Goal: Task Accomplishment & Management: Use online tool/utility

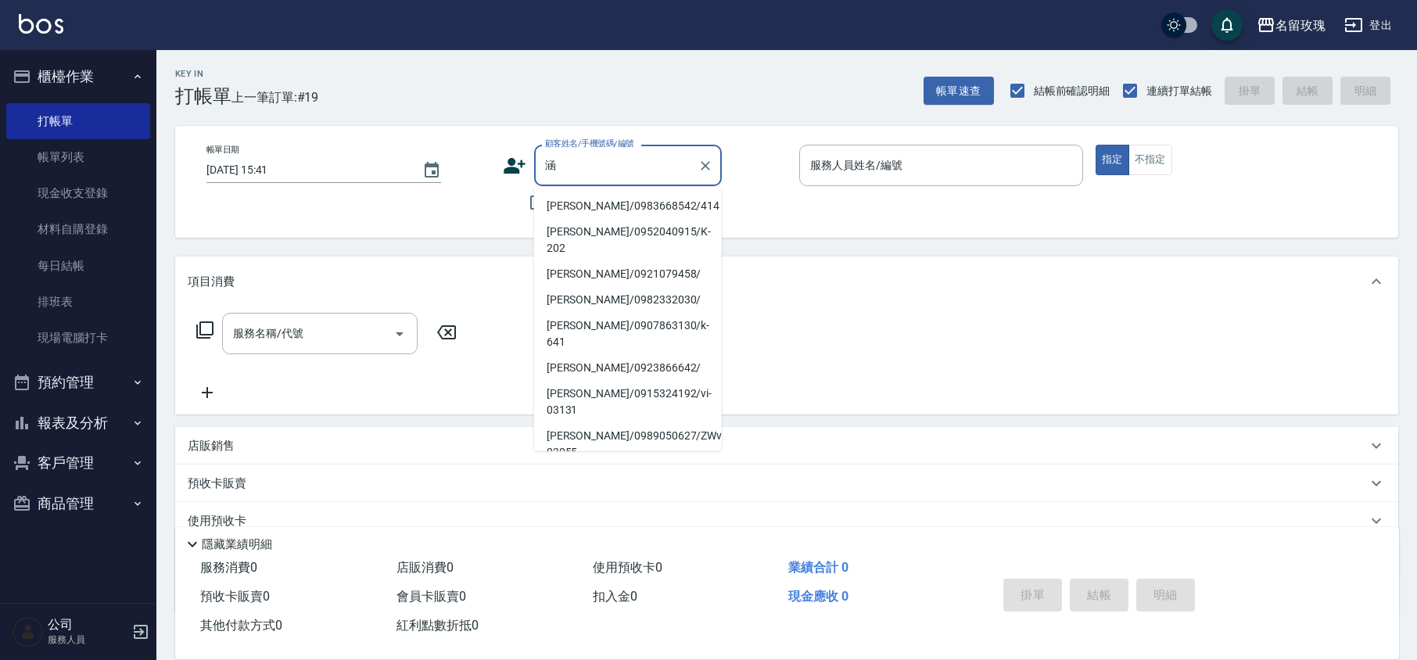
click at [564, 169] on input "涵" at bounding box center [616, 165] width 150 height 27
type input "涵"
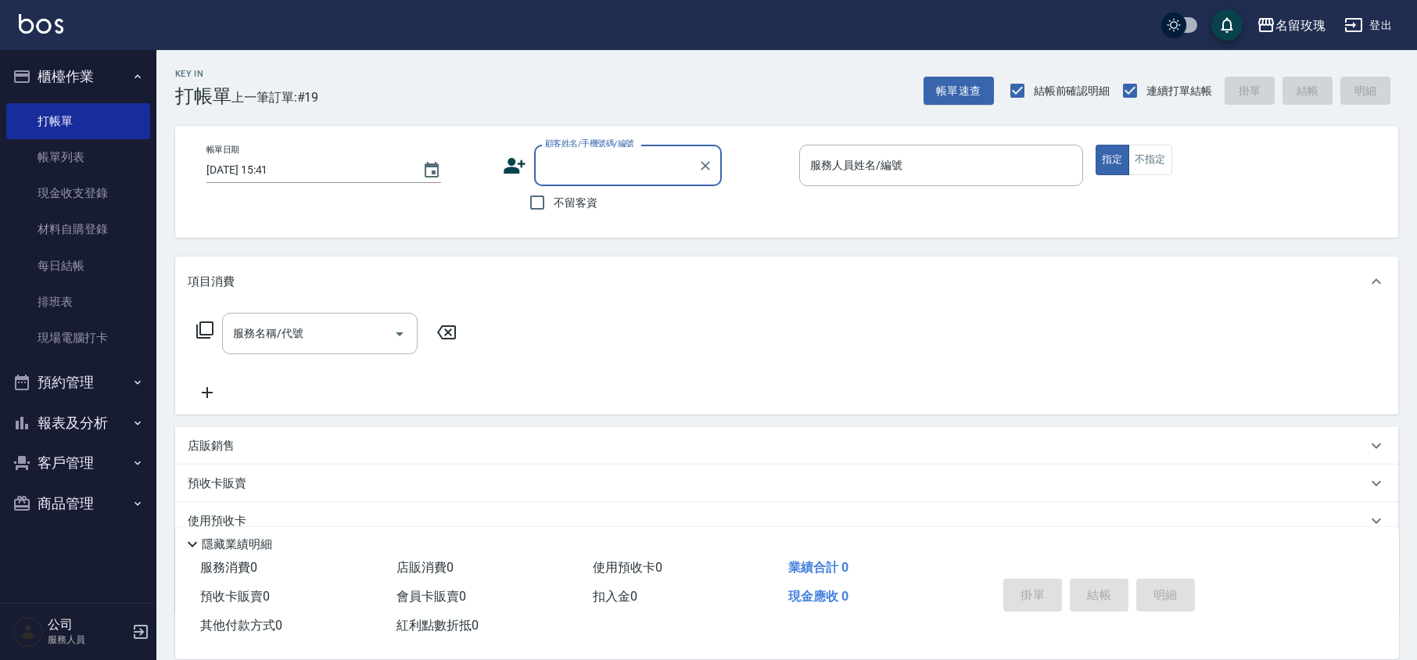
click at [699, 107] on div "Key In 打帳單 上一筆訂單:#19 帳單速查 結帳前確認明細 連續打單結帳 掛單 結帳 明細 帳單日期 [DATE] 15:41 顧客姓名/手機號碼/編…" at bounding box center [786, 406] width 1261 height 712
click at [641, 172] on input "顧客姓名/手機號碼/編號" at bounding box center [616, 165] width 150 height 27
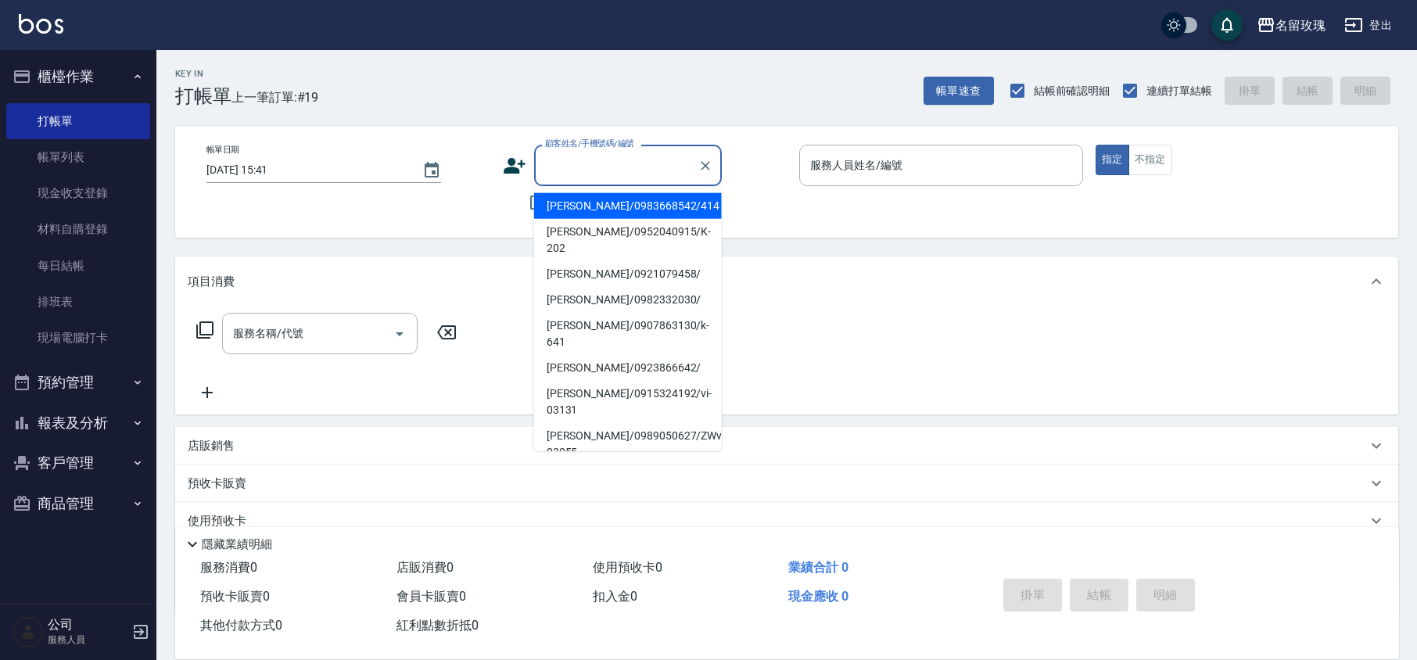
click at [608, 194] on li "[PERSON_NAME]/0983668542/414" at bounding box center [628, 206] width 188 height 26
type input "[PERSON_NAME]/0983668542/414"
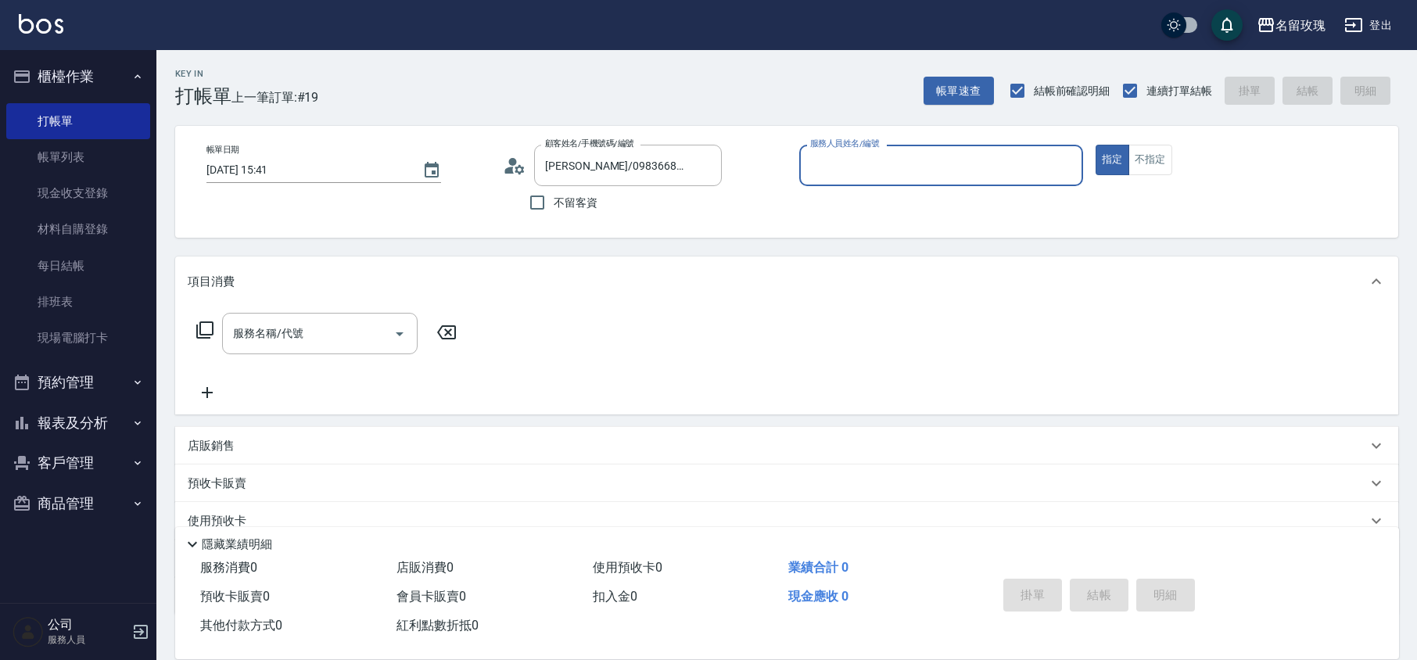
type input "VIVI-2"
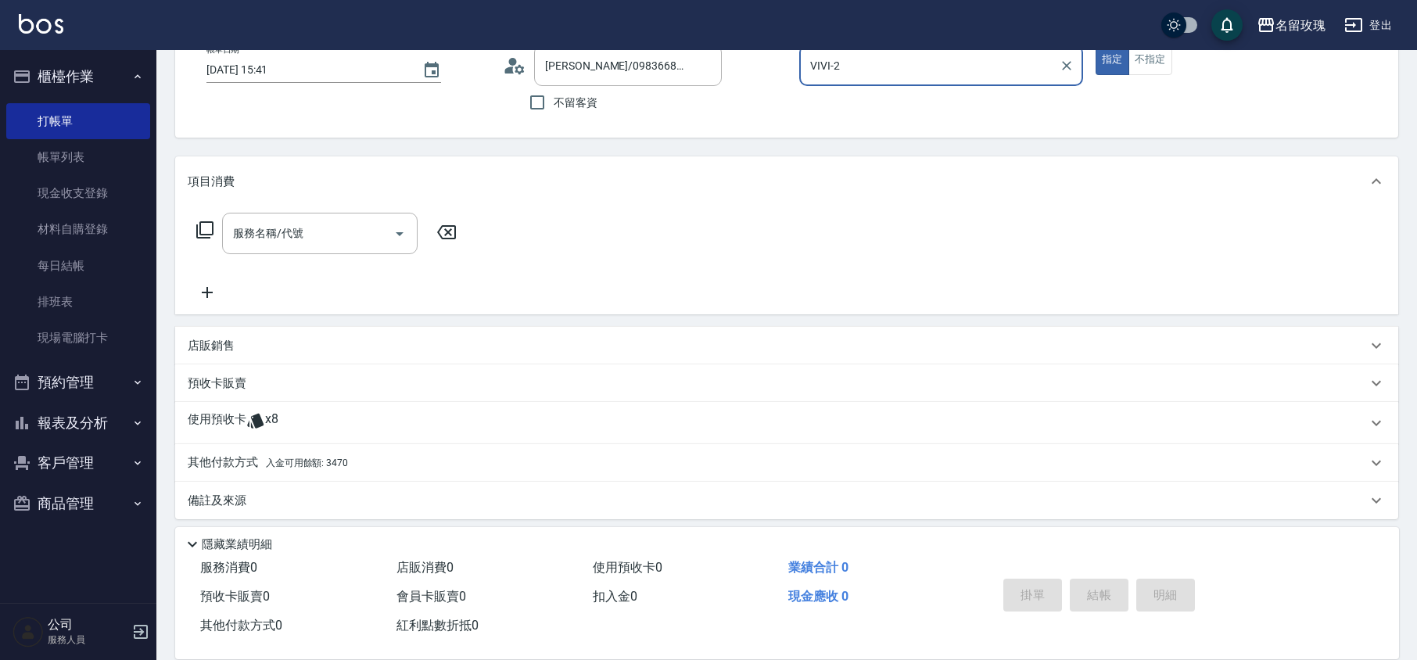
scroll to position [106, 0]
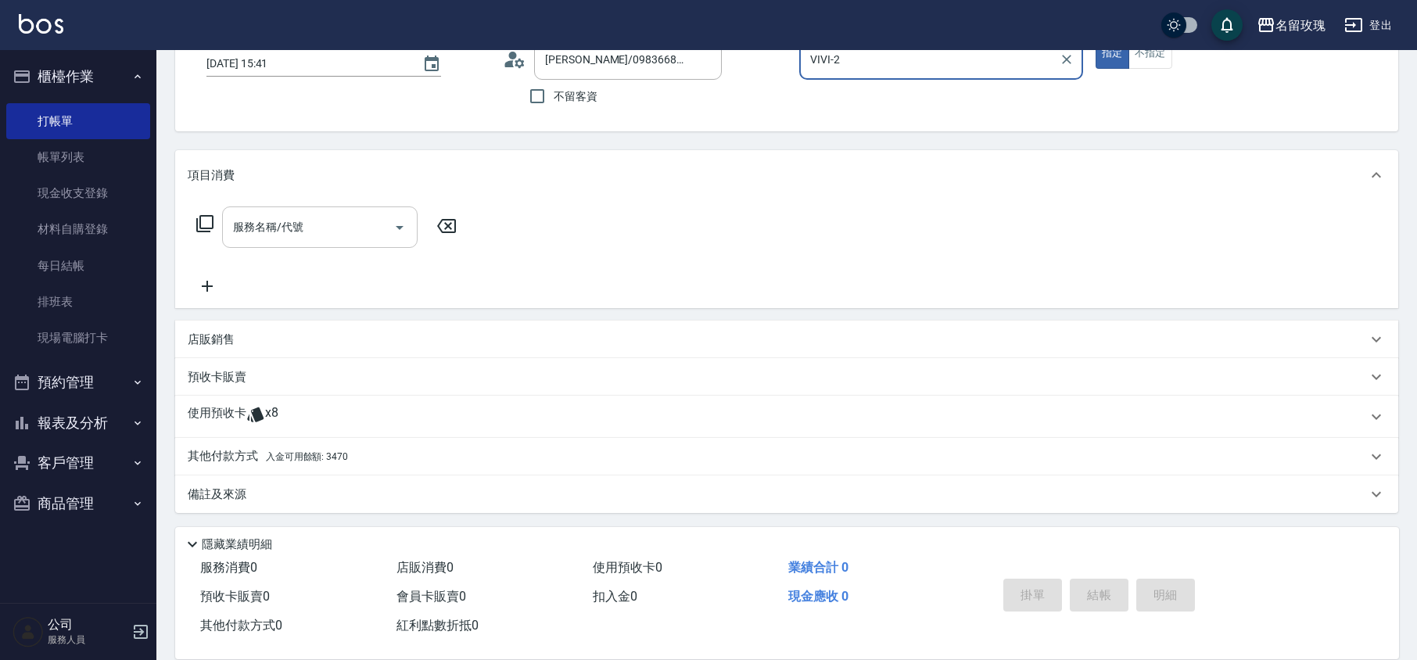
click at [285, 226] on div "服務名稱/代號 服務名稱/代號" at bounding box center [320, 226] width 196 height 41
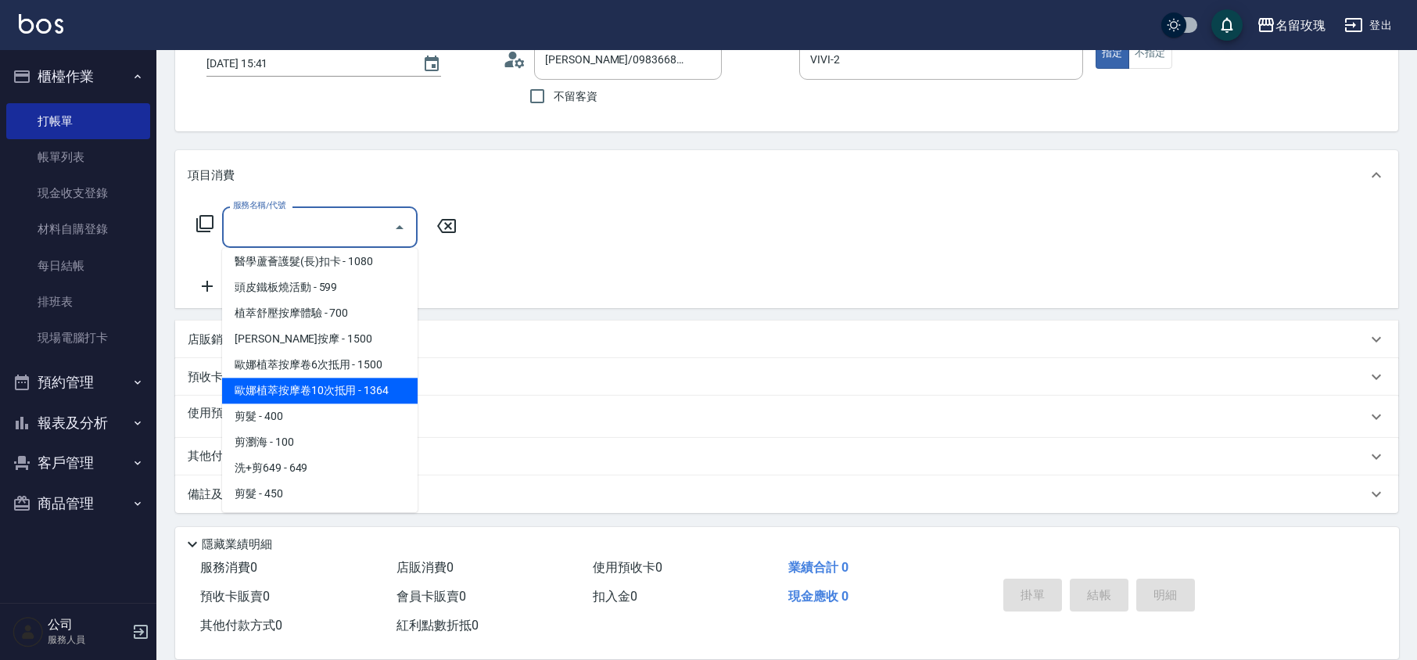
scroll to position [626, 0]
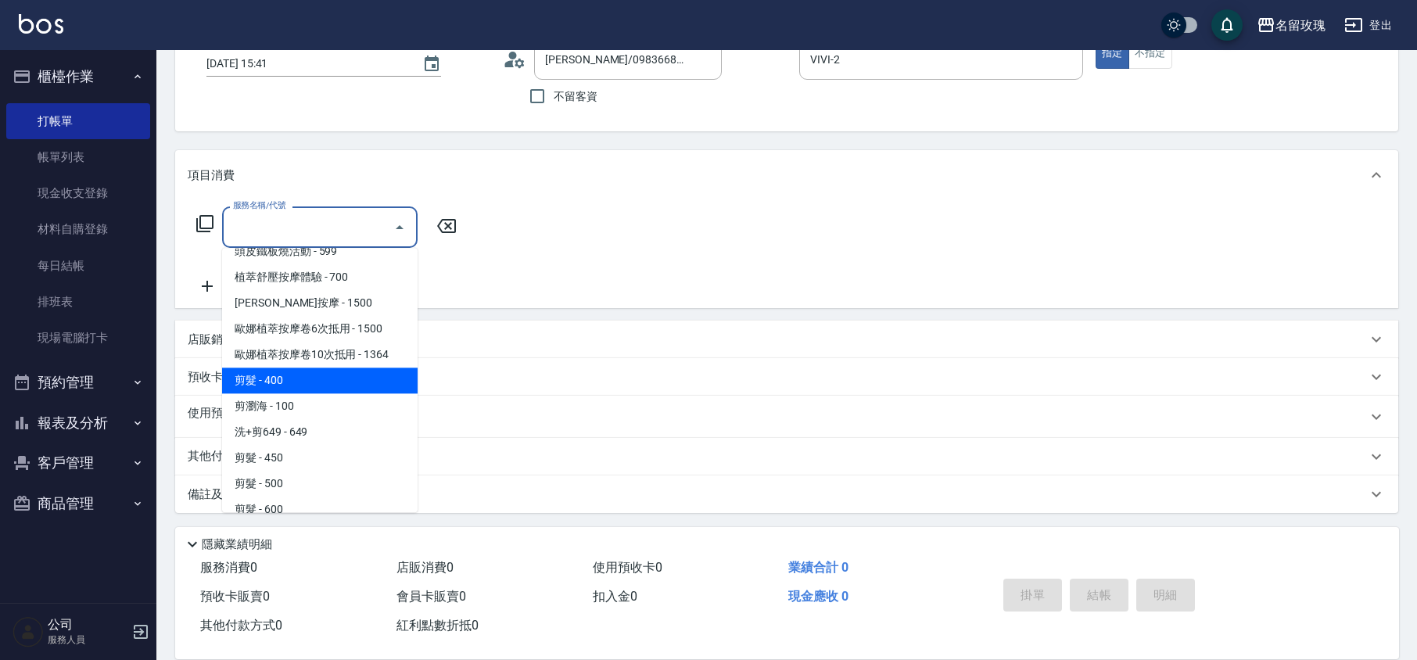
click at [286, 374] on span "剪髮 - 400" at bounding box center [320, 381] width 196 height 26
type input "剪髮(301)"
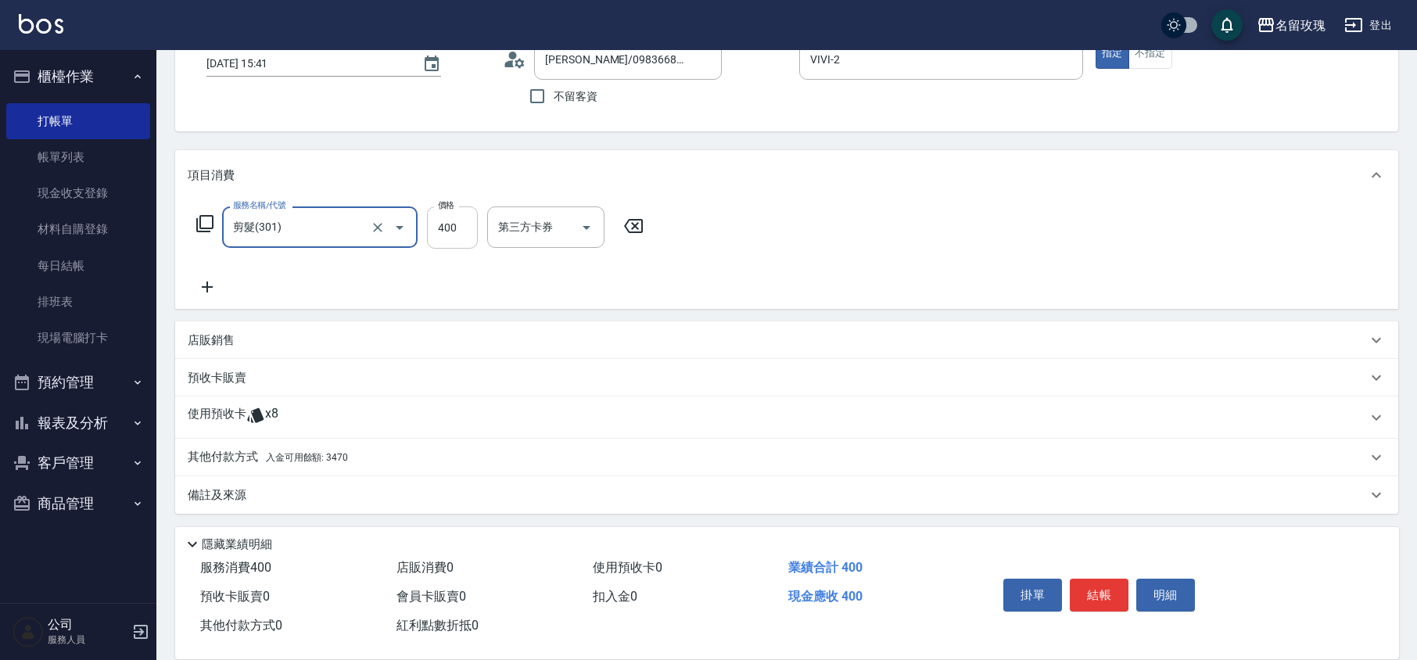
click at [460, 236] on input "400" at bounding box center [452, 227] width 51 height 42
type input "350"
click at [793, 238] on div "服務名稱/代號 剪髮(301) 服務名稱/代號 價格 350 價格 第三方卡券 第三方卡券" at bounding box center [786, 254] width 1223 height 109
click at [292, 454] on span "入金可用餘額: 3470" at bounding box center [307, 456] width 82 height 11
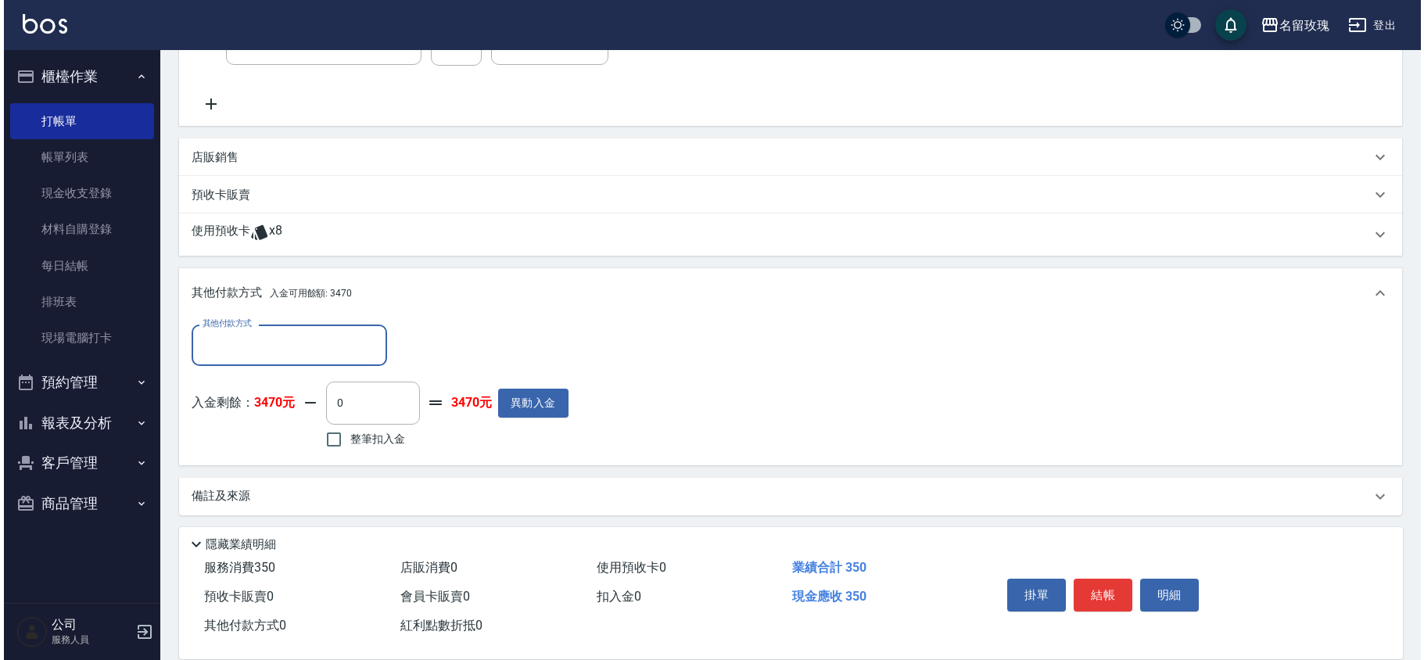
scroll to position [291, 0]
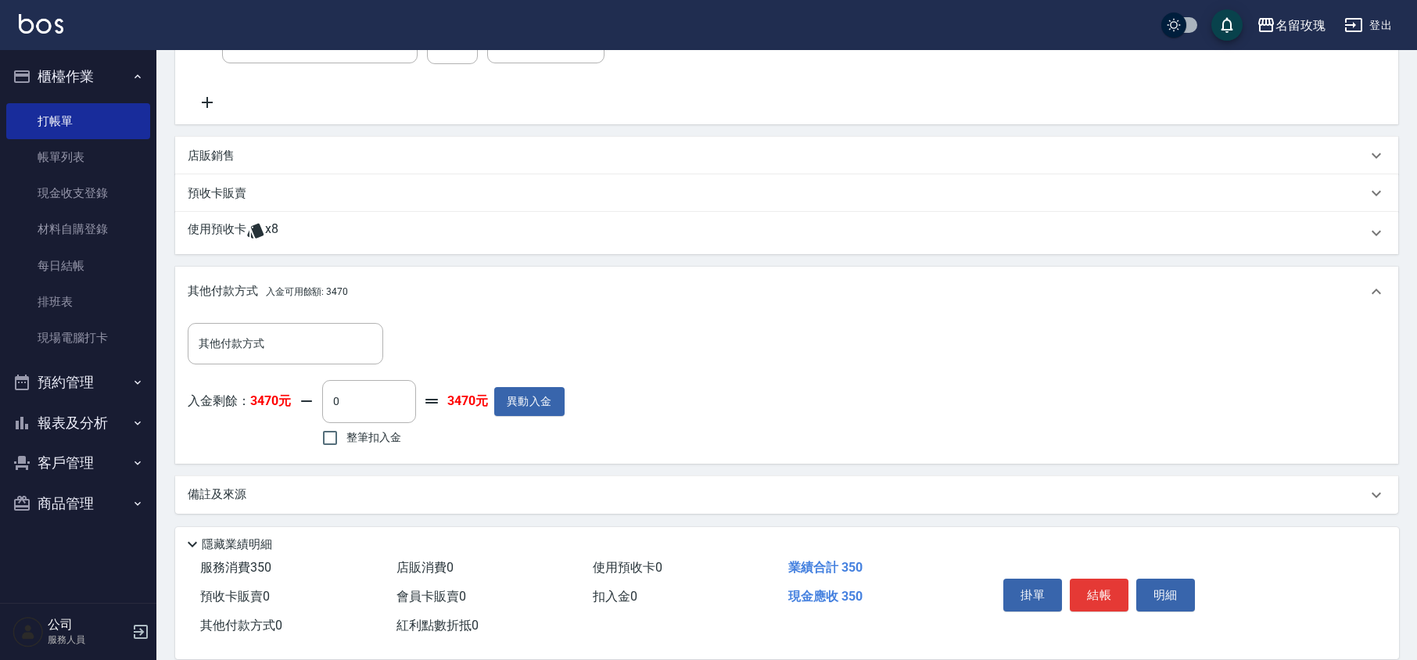
click at [357, 444] on span "整筆扣入金" at bounding box center [373, 437] width 55 height 16
click at [346, 444] on input "整筆扣入金" at bounding box center [330, 438] width 33 height 33
checkbox input "true"
type input "350"
drag, startPoint x: 1105, startPoint y: 594, endPoint x: 956, endPoint y: 592, distance: 149.4
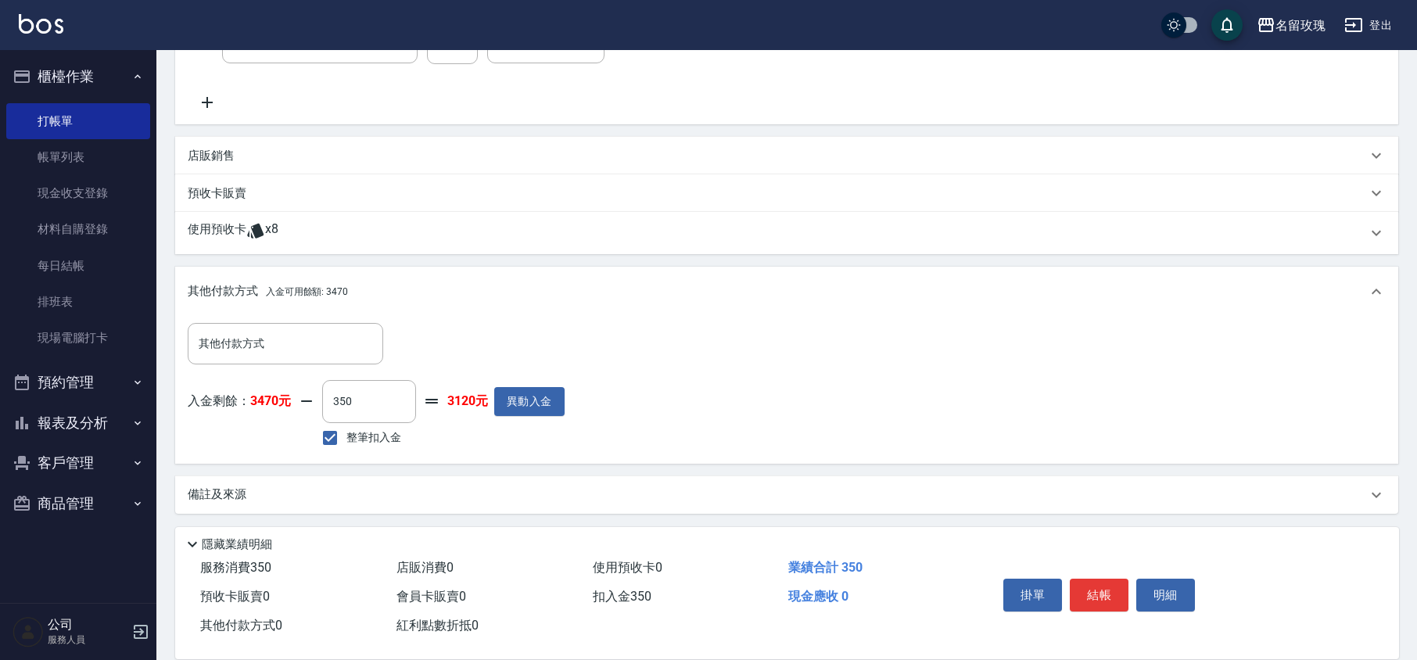
click at [1104, 594] on button "結帳" at bounding box center [1099, 595] width 59 height 33
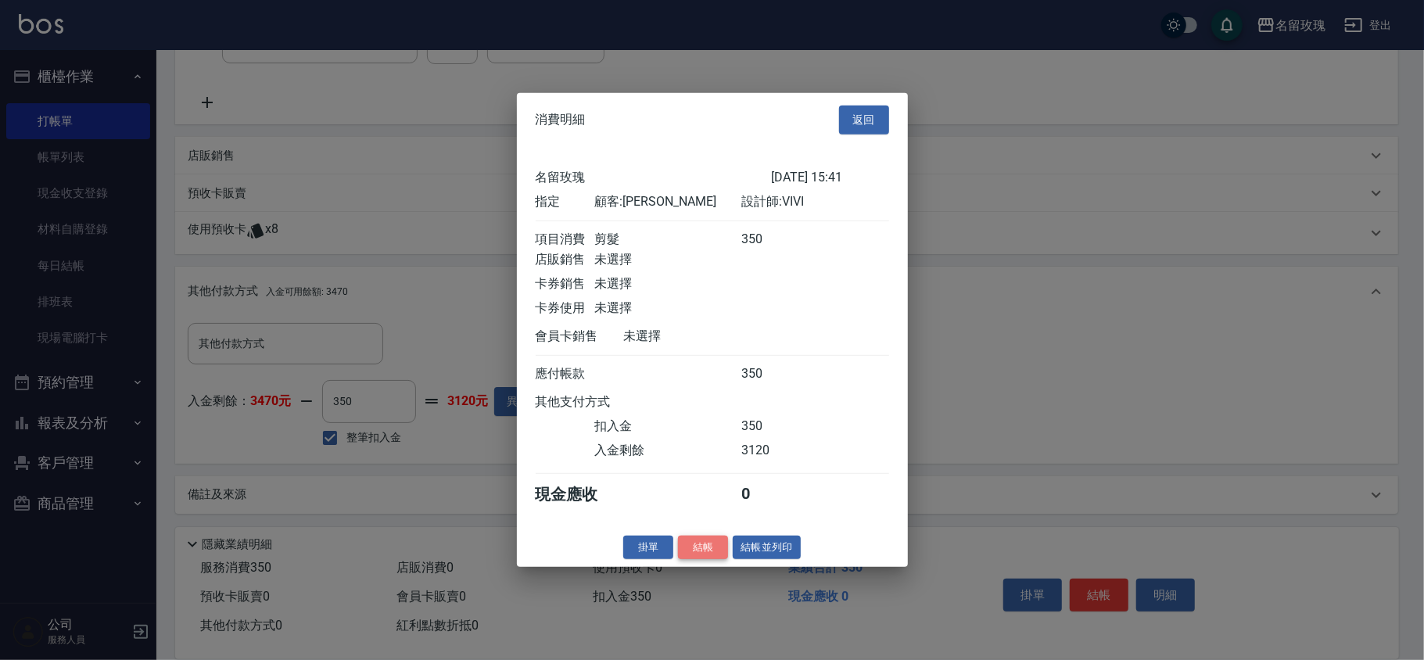
click at [702, 548] on button "結帳" at bounding box center [703, 547] width 50 height 24
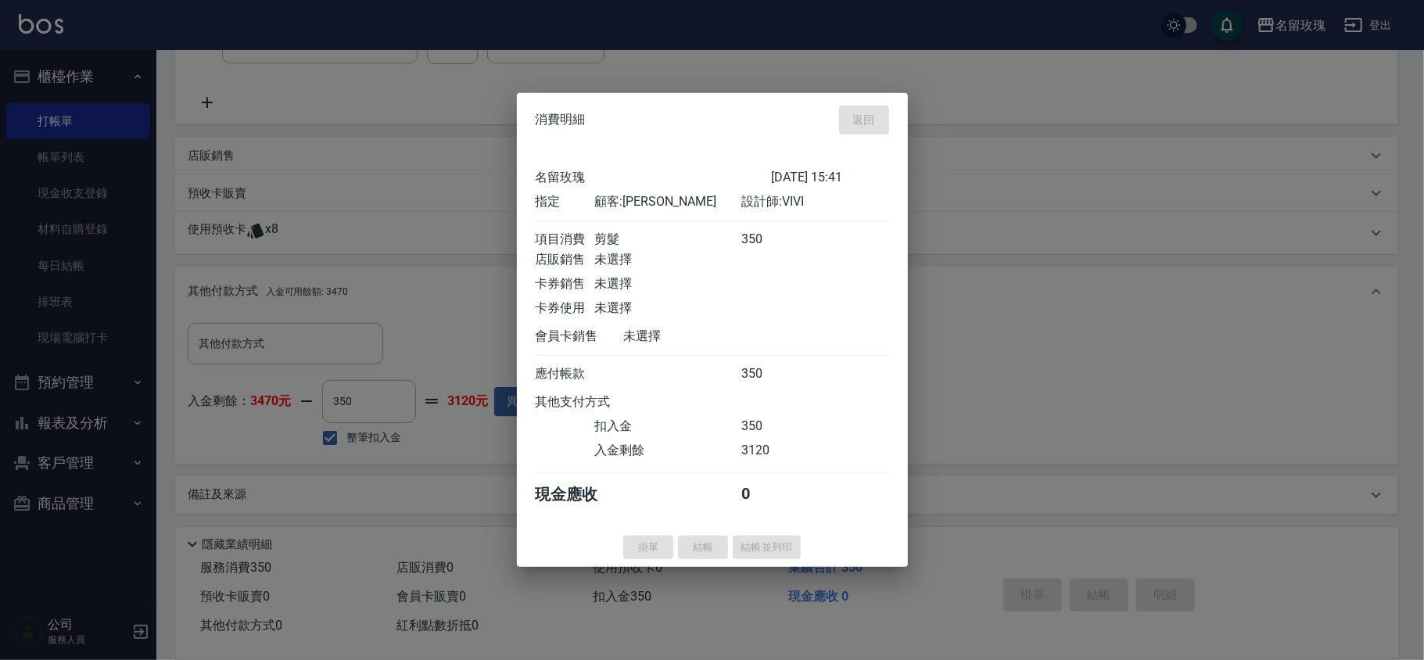
type input "[DATE] 16:25"
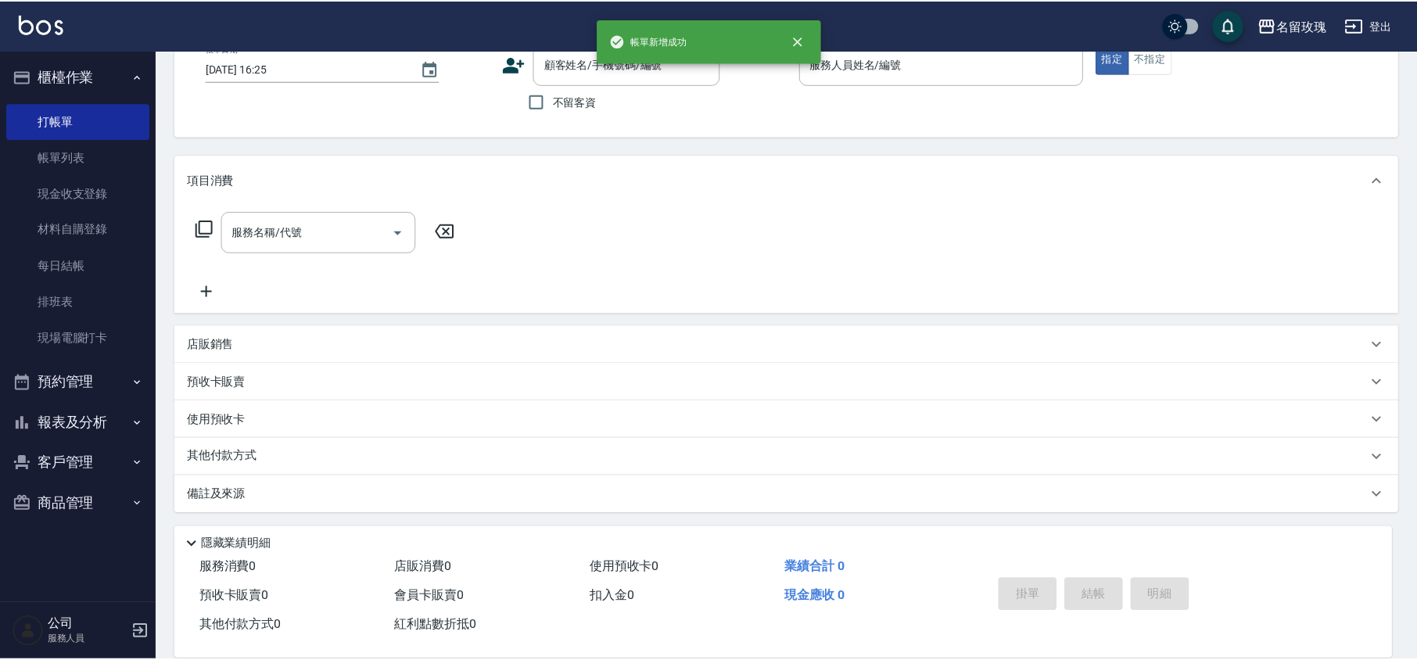
scroll to position [0, 0]
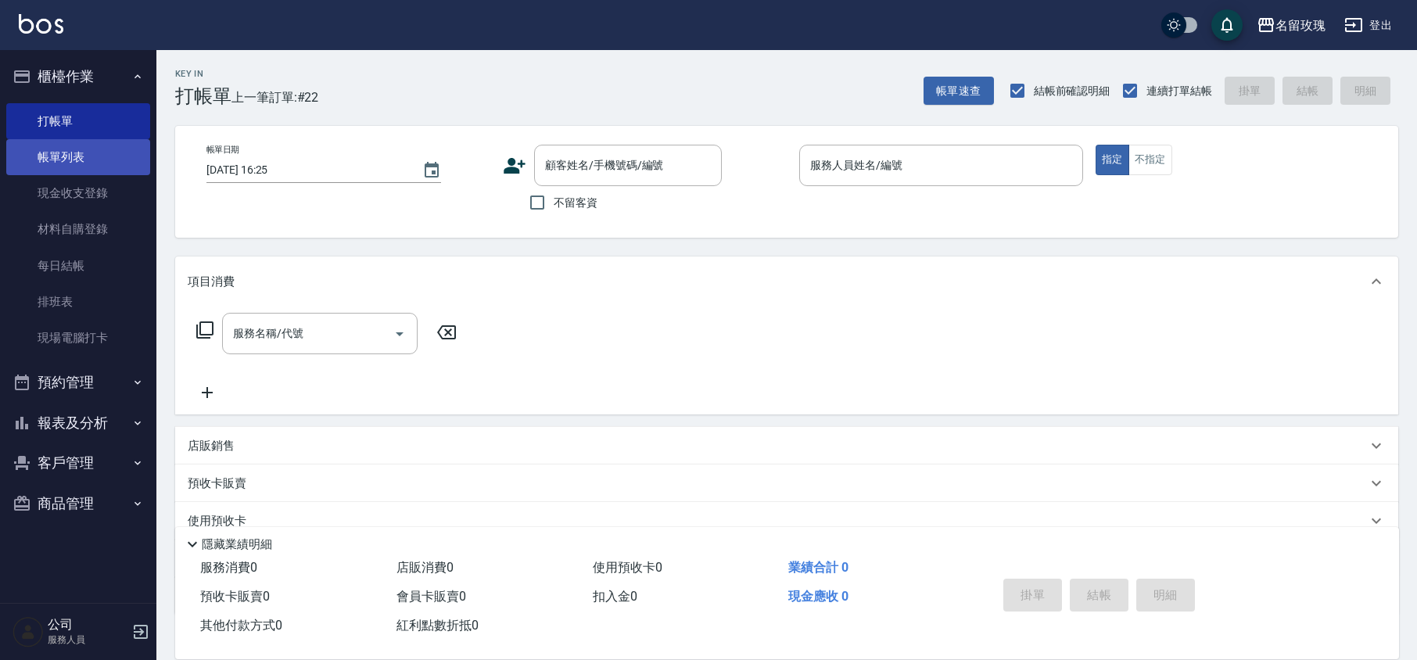
click at [78, 172] on link "帳單列表" at bounding box center [78, 157] width 144 height 36
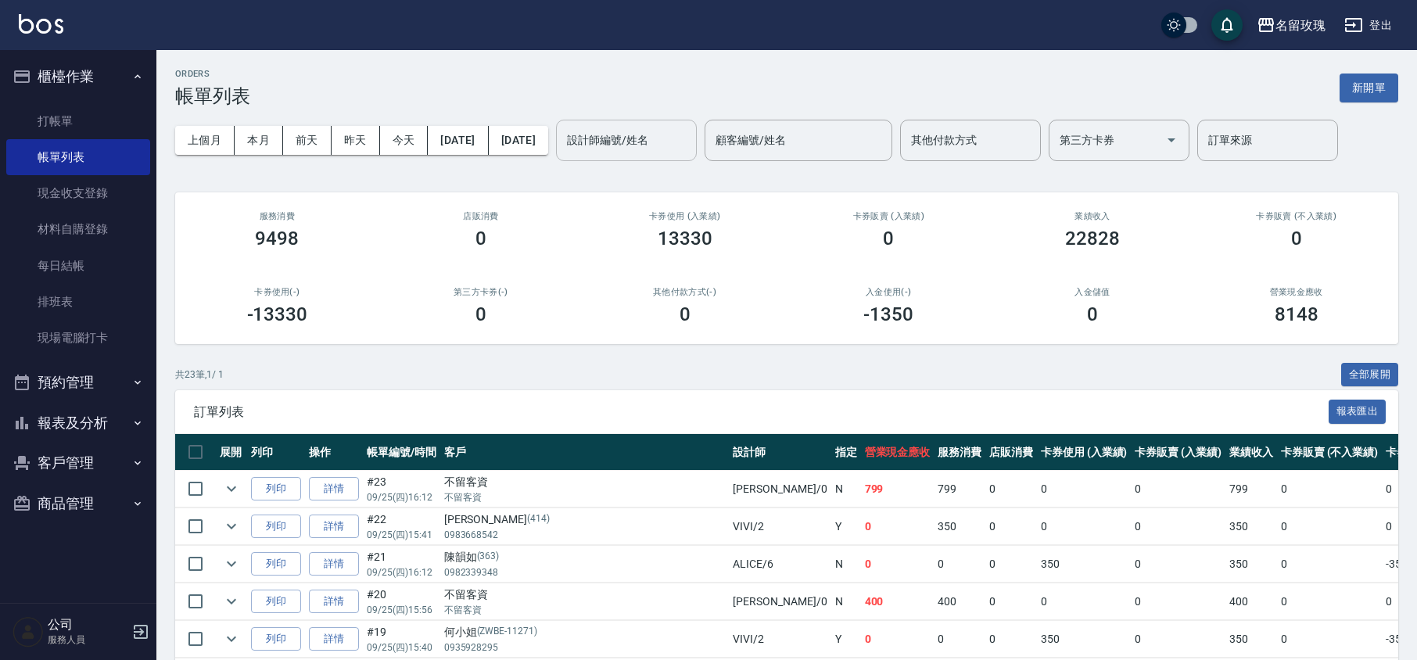
click at [646, 142] on input "設計師編號/姓名" at bounding box center [626, 140] width 127 height 27
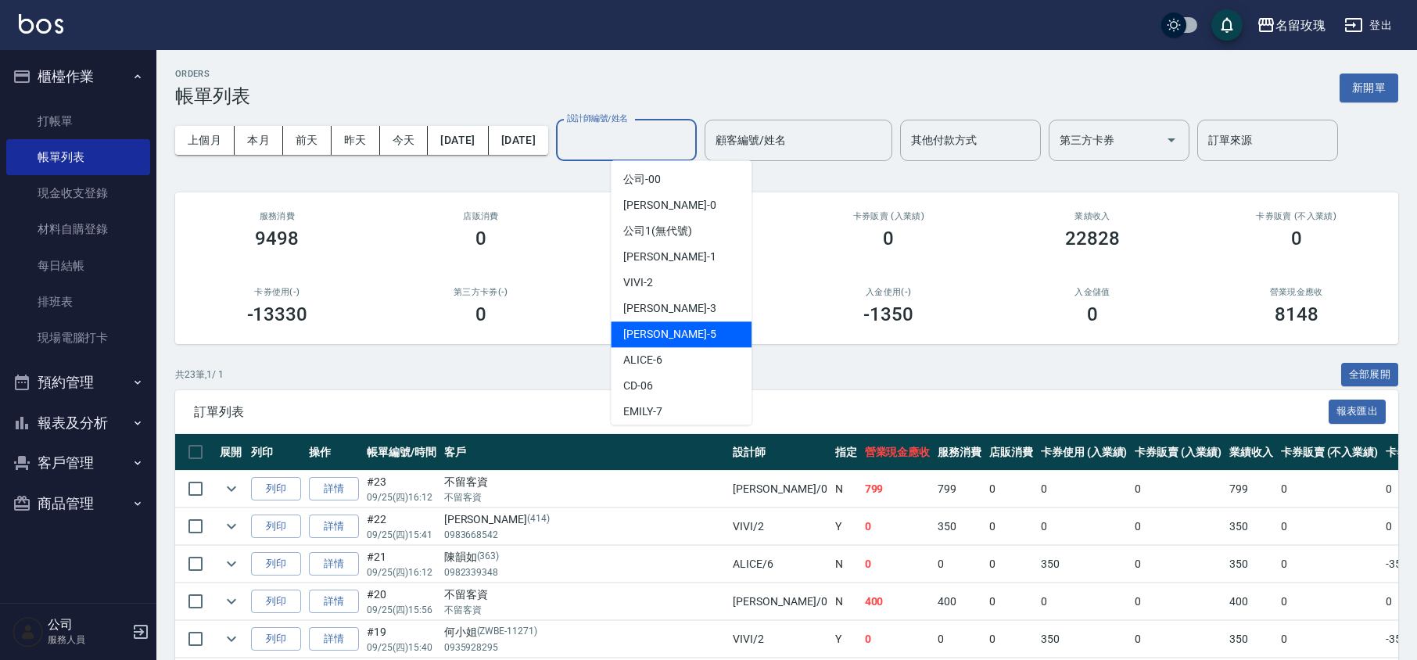
click at [649, 323] on div "[PERSON_NAME] -5" at bounding box center [681, 334] width 141 height 26
type input "KELLY-5"
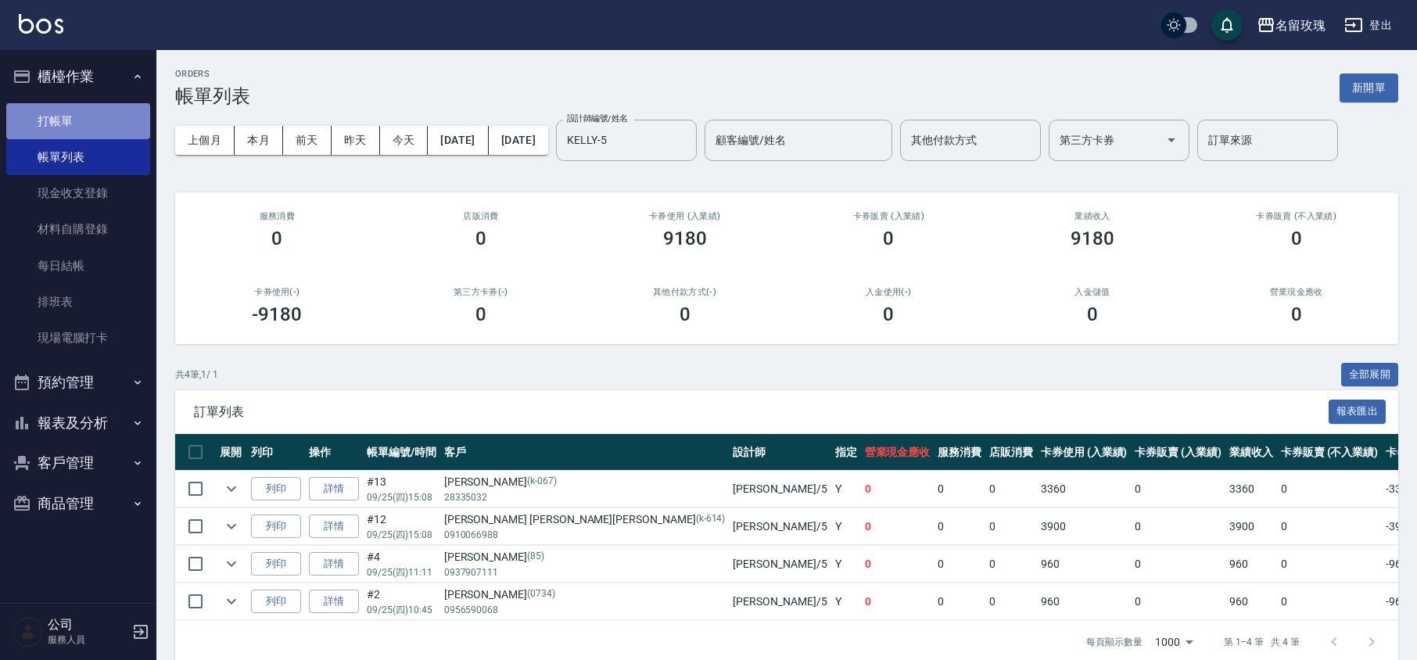
click at [103, 113] on link "打帳單" at bounding box center [78, 121] width 144 height 36
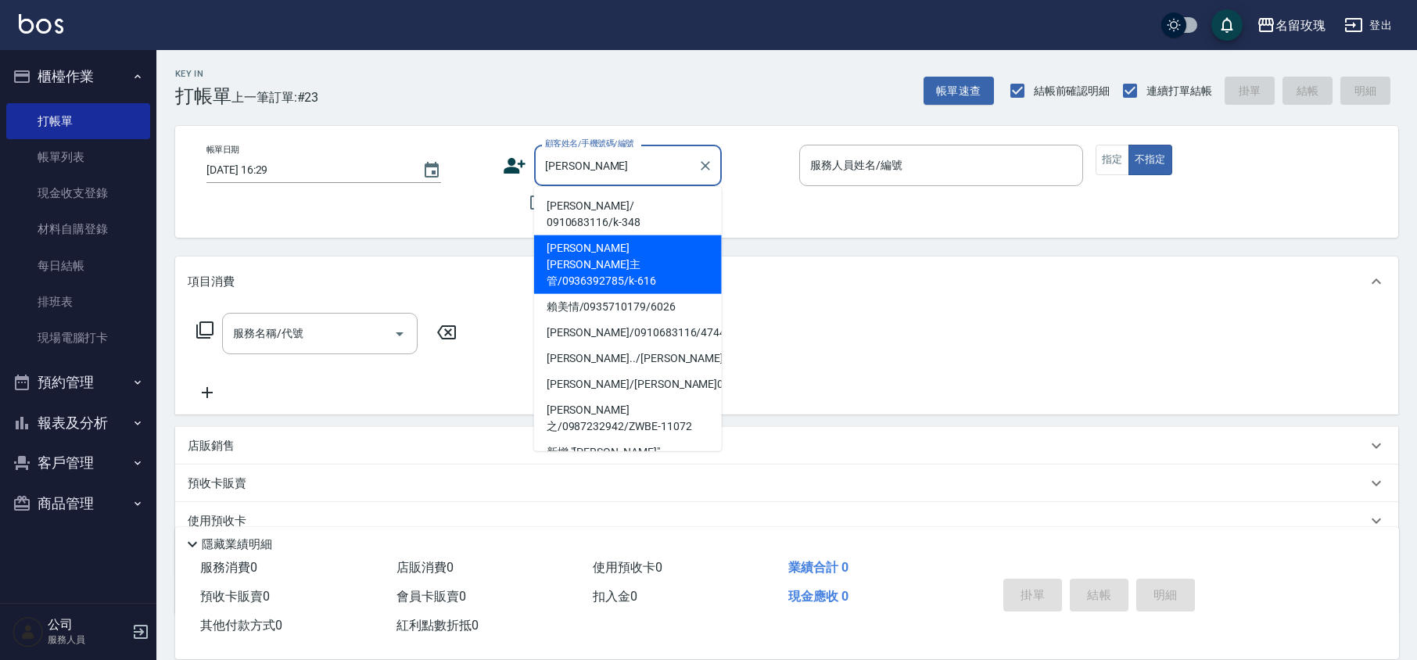
click at [577, 235] on li "[PERSON_NAME] [PERSON_NAME]主管/0936392785/k-616" at bounding box center [628, 264] width 188 height 59
type input "[PERSON_NAME] [PERSON_NAME]主管/0936392785/k-616"
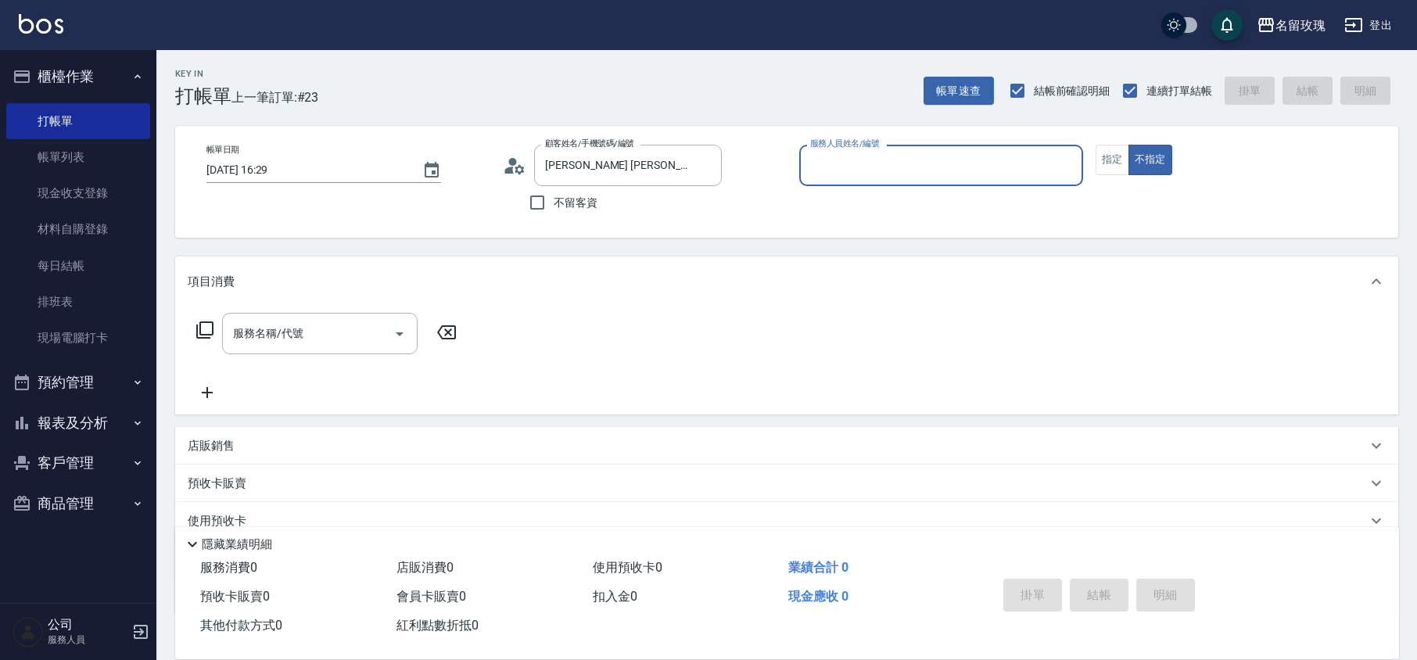
type input "KELLY-5"
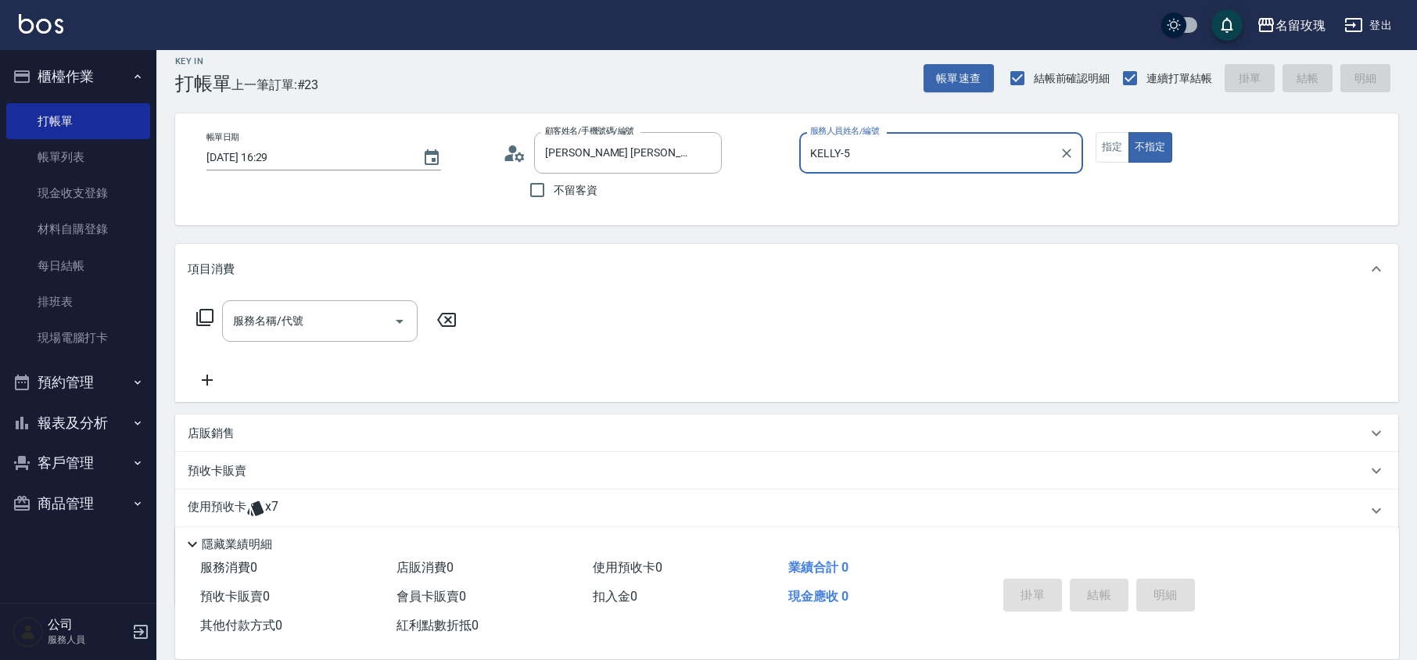
scroll to position [106, 0]
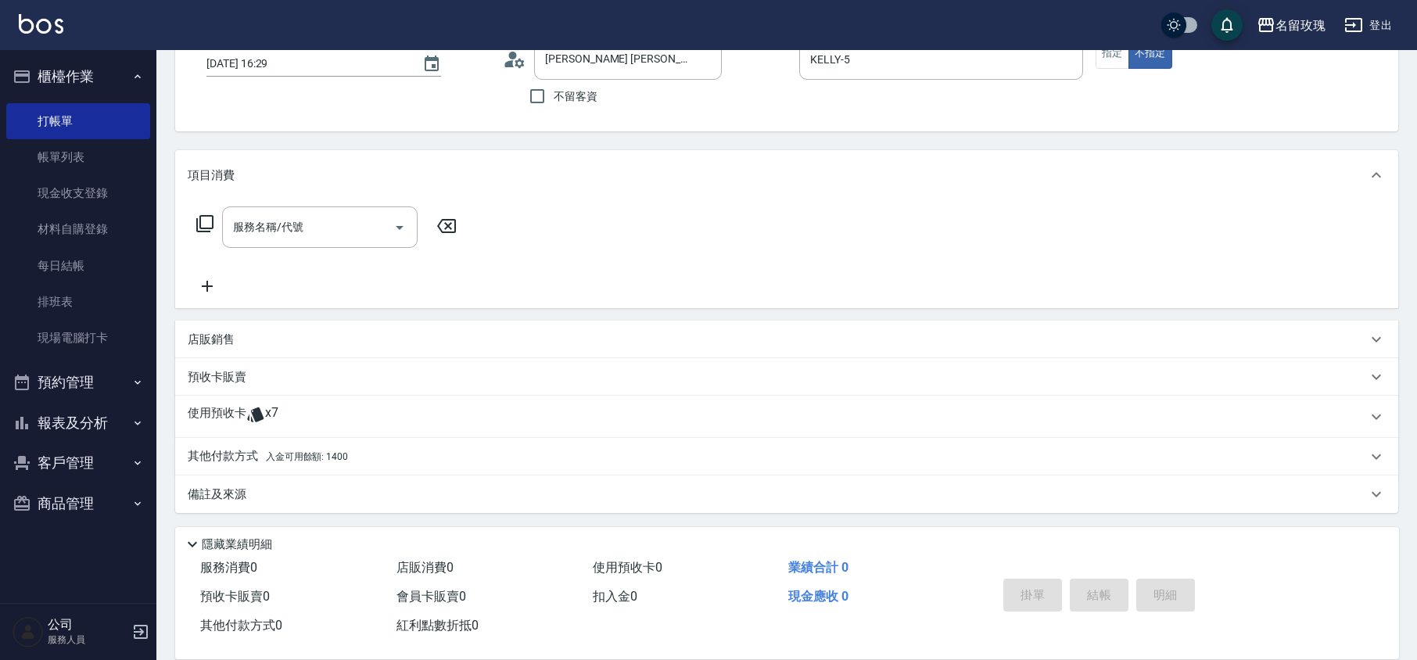
click at [266, 424] on span "x7" at bounding box center [271, 416] width 13 height 23
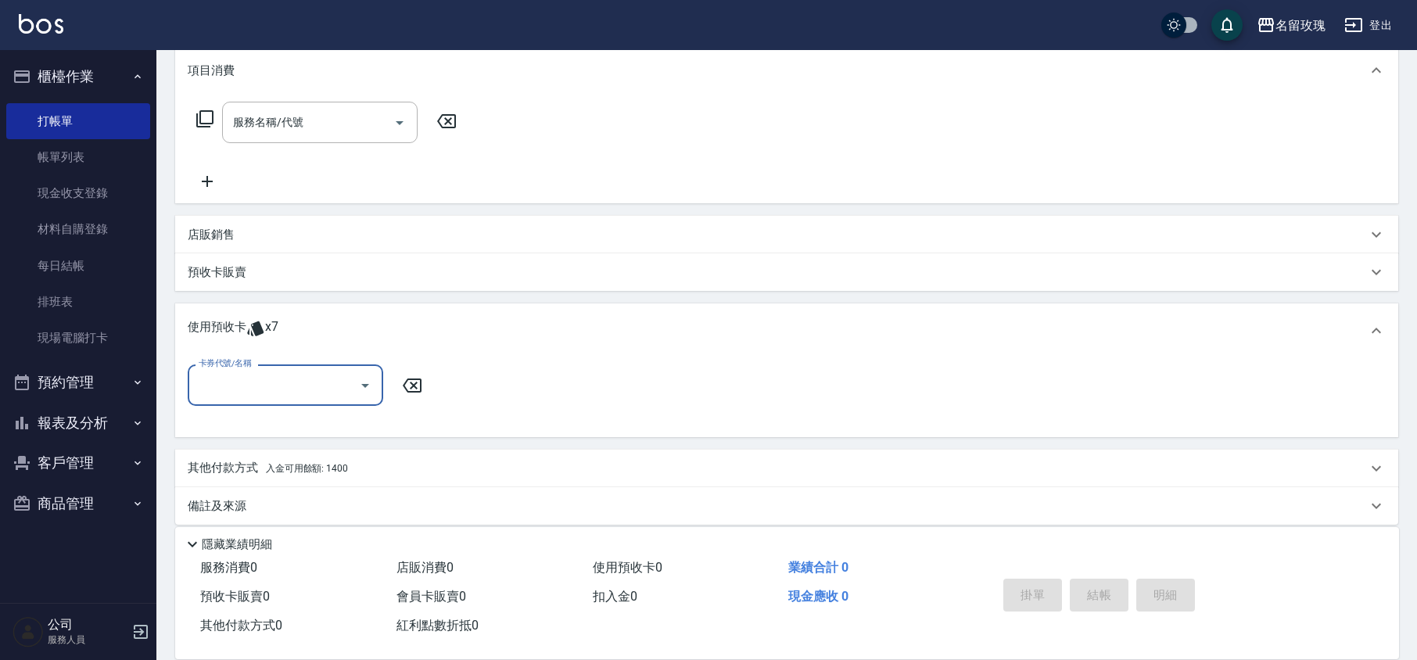
scroll to position [217, 0]
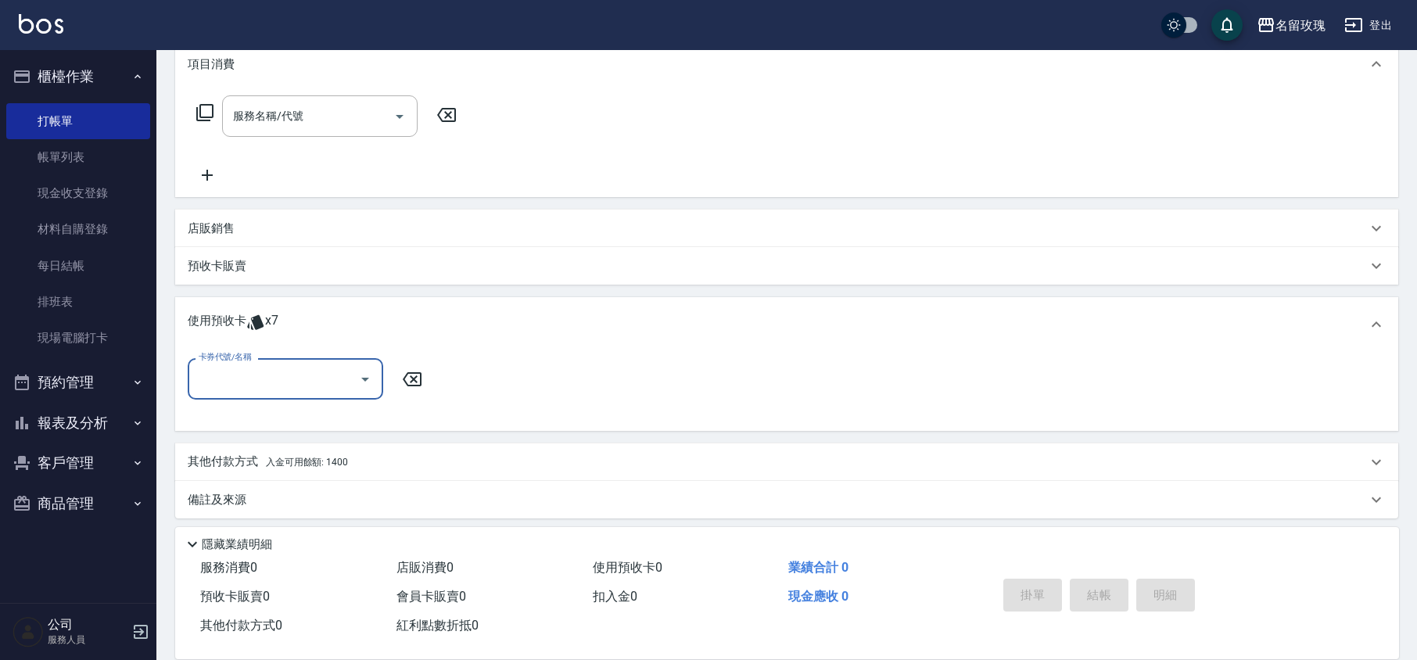
click at [364, 382] on icon "Open" at bounding box center [365, 379] width 19 height 19
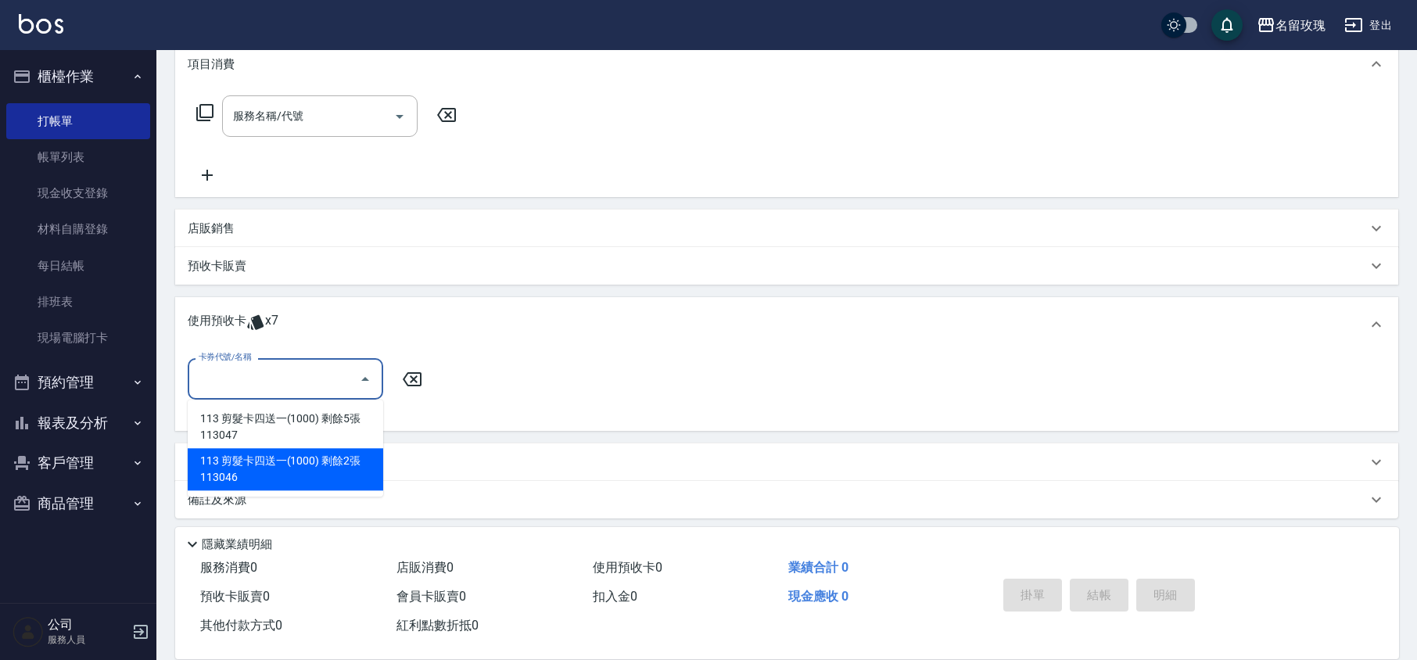
click at [343, 476] on div "113 剪髮卡四送一(1000) 剩餘2張 113046" at bounding box center [286, 469] width 196 height 42
type input "113 剪髮卡四送一(1000) 113046"
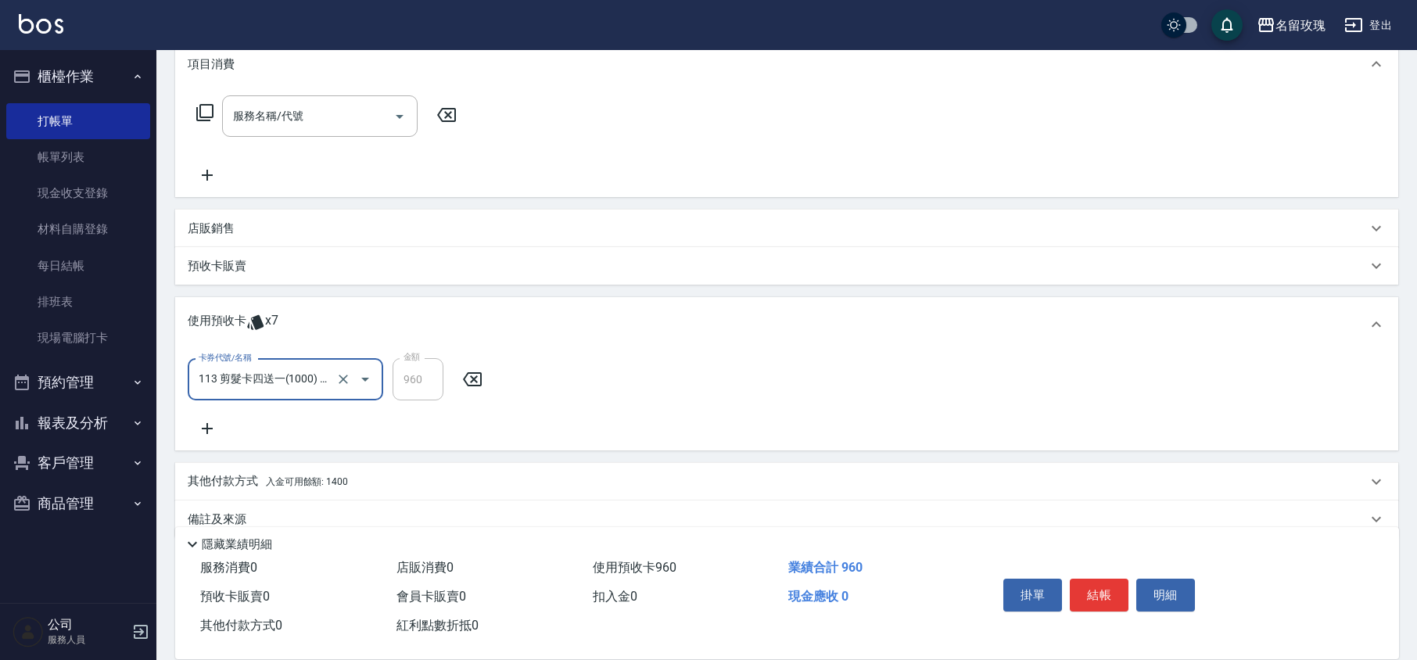
click at [483, 183] on div "服務名稱/代號 服務名稱/代號" at bounding box center [786, 143] width 1223 height 108
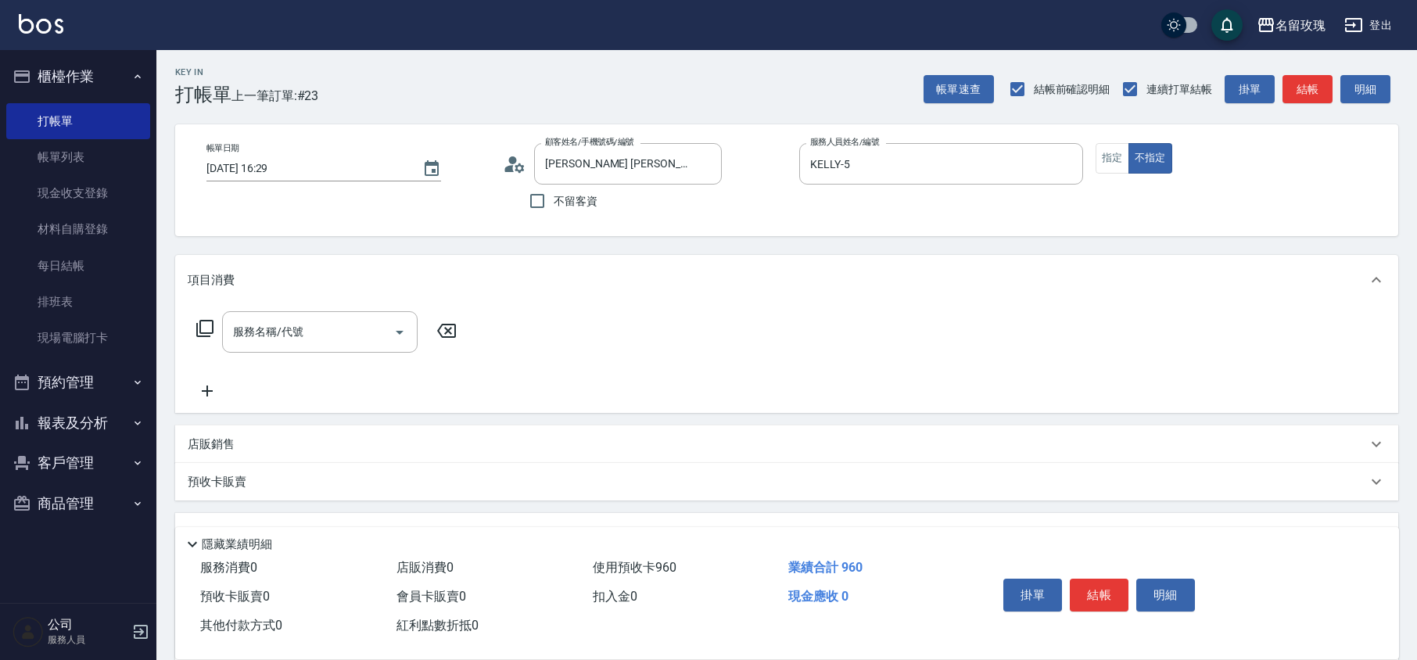
scroll to position [0, 0]
click at [721, 204] on div "不留客資" at bounding box center [612, 202] width 219 height 33
click at [1102, 153] on button "指定" at bounding box center [1113, 160] width 34 height 31
click at [1052, 110] on div "Key In 打帳單 上一筆訂單:#23 帳單速查 結帳前確認明細 連續打單結帳 掛單 結帳 明細 帳單日期 [DATE] 16:29 顧客姓名/手機號碼/編…" at bounding box center [786, 476] width 1261 height 853
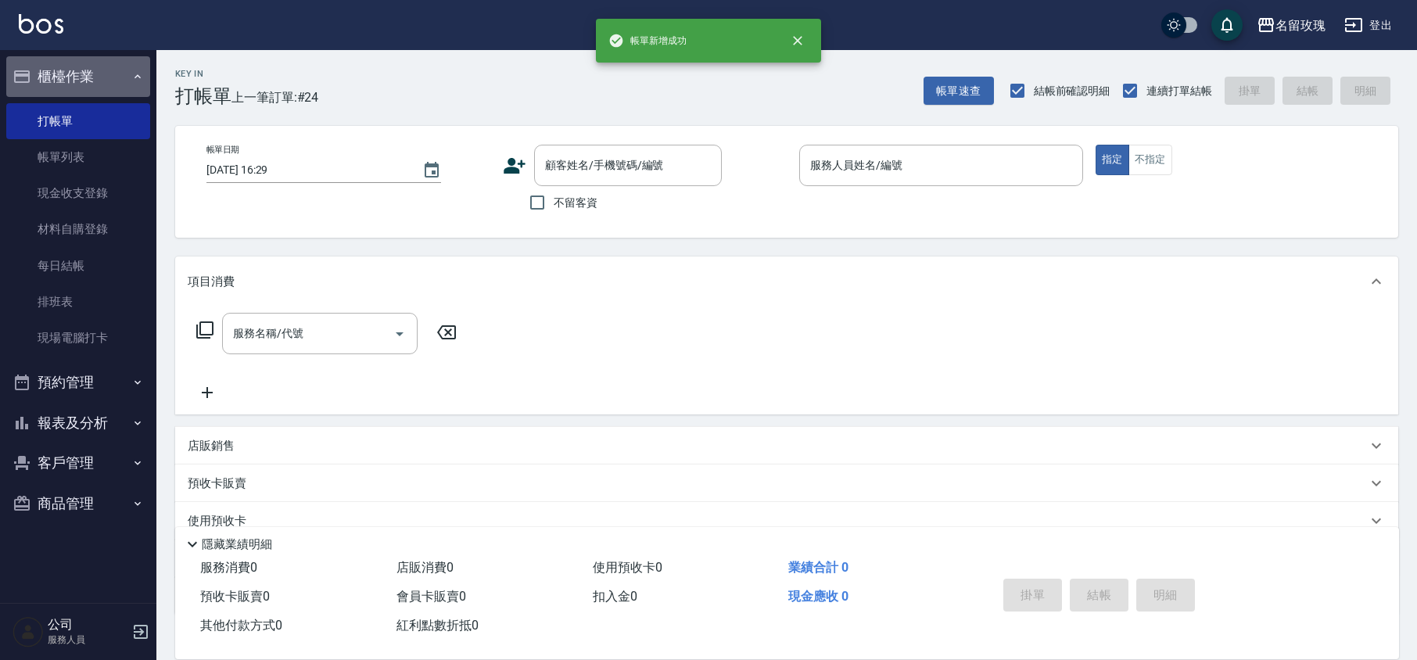
click at [70, 63] on button "櫃檯作業" at bounding box center [78, 76] width 144 height 41
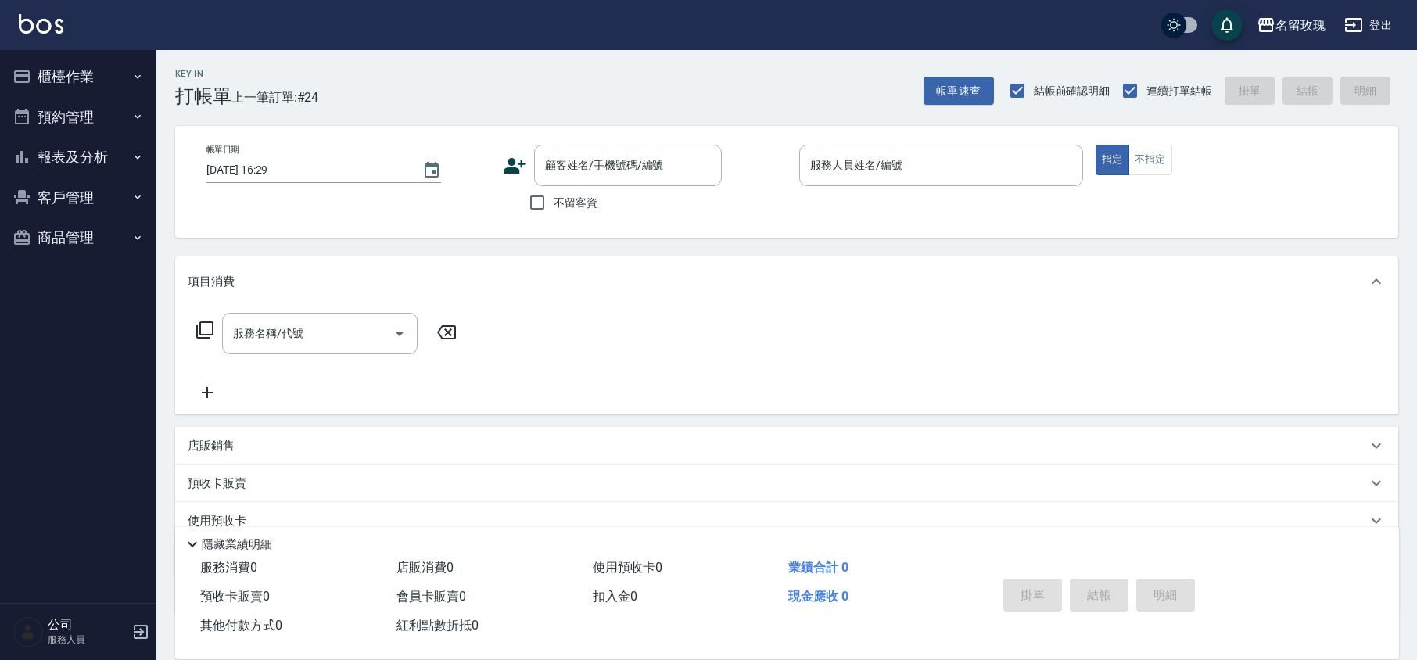
click at [57, 125] on button "預約管理" at bounding box center [78, 117] width 144 height 41
click at [57, 126] on button "預約管理" at bounding box center [78, 117] width 144 height 41
click at [66, 151] on button "報表及分析" at bounding box center [78, 157] width 144 height 41
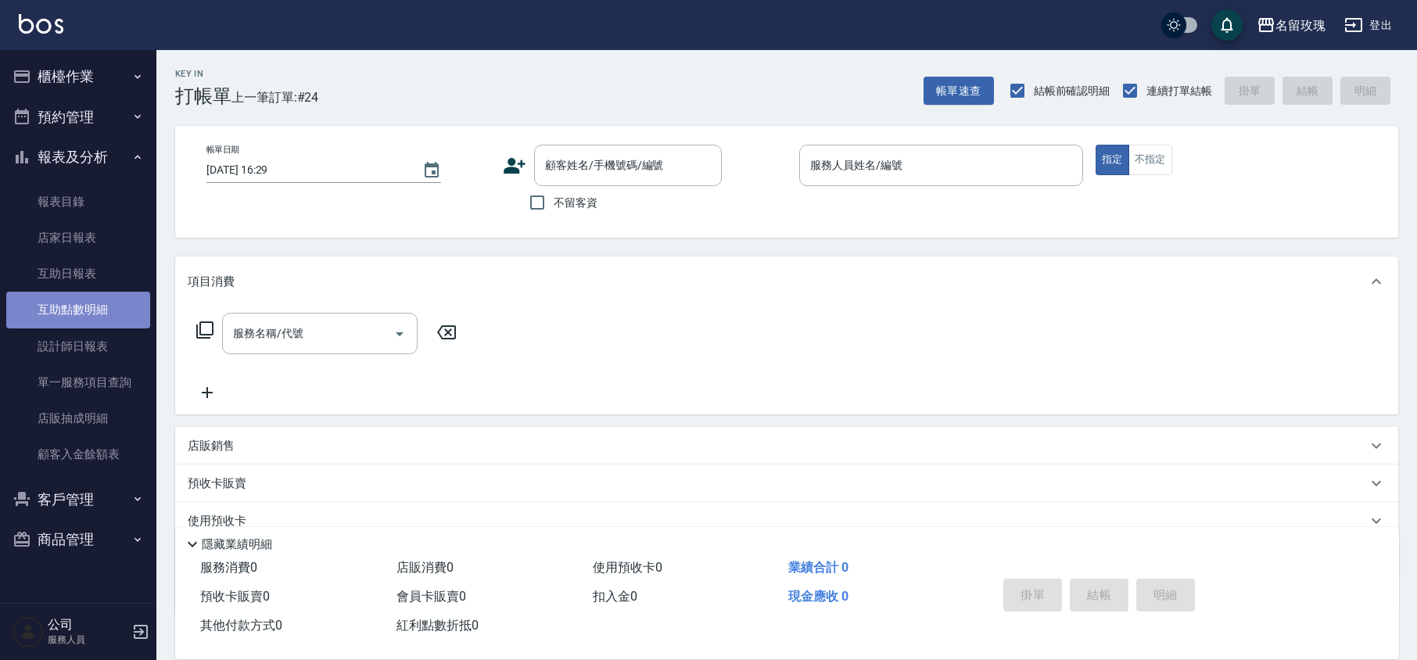
click at [81, 293] on link "互助點數明細" at bounding box center [78, 310] width 144 height 36
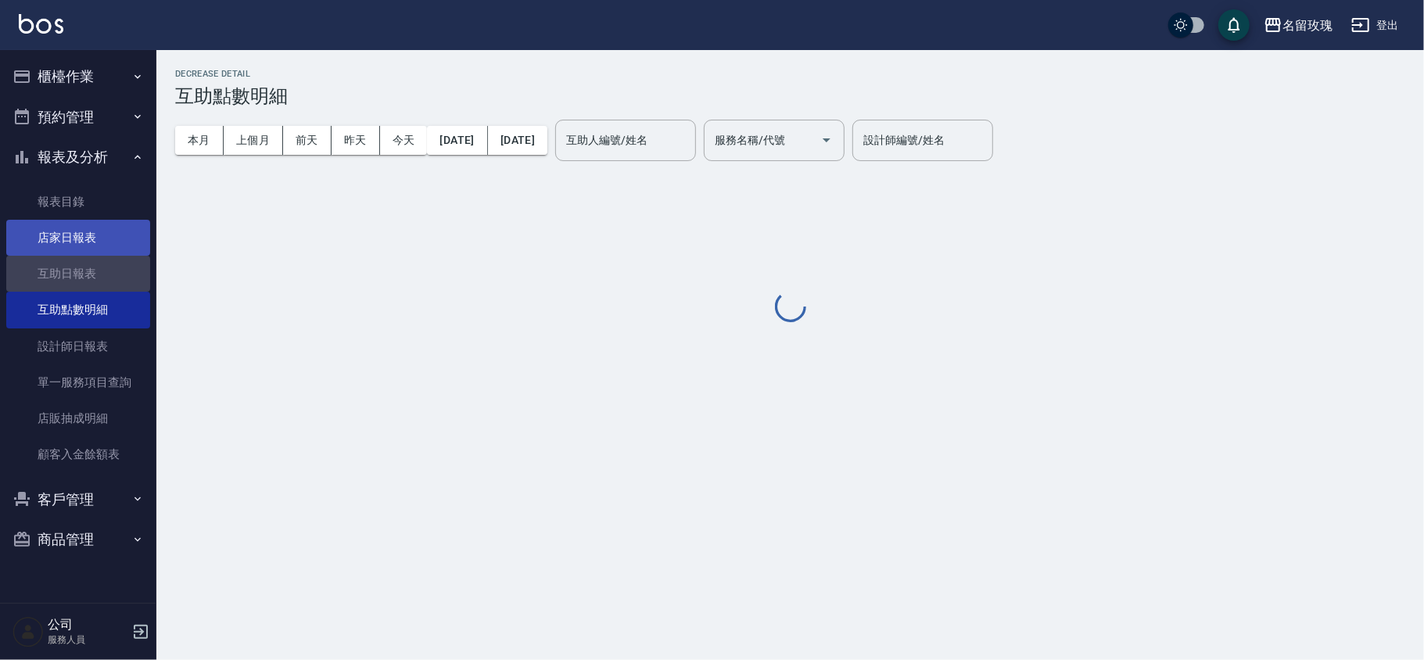
drag, startPoint x: 108, startPoint y: 266, endPoint x: 148, endPoint y: 251, distance: 42.6
click at [109, 266] on link "互助日報表" at bounding box center [78, 274] width 144 height 36
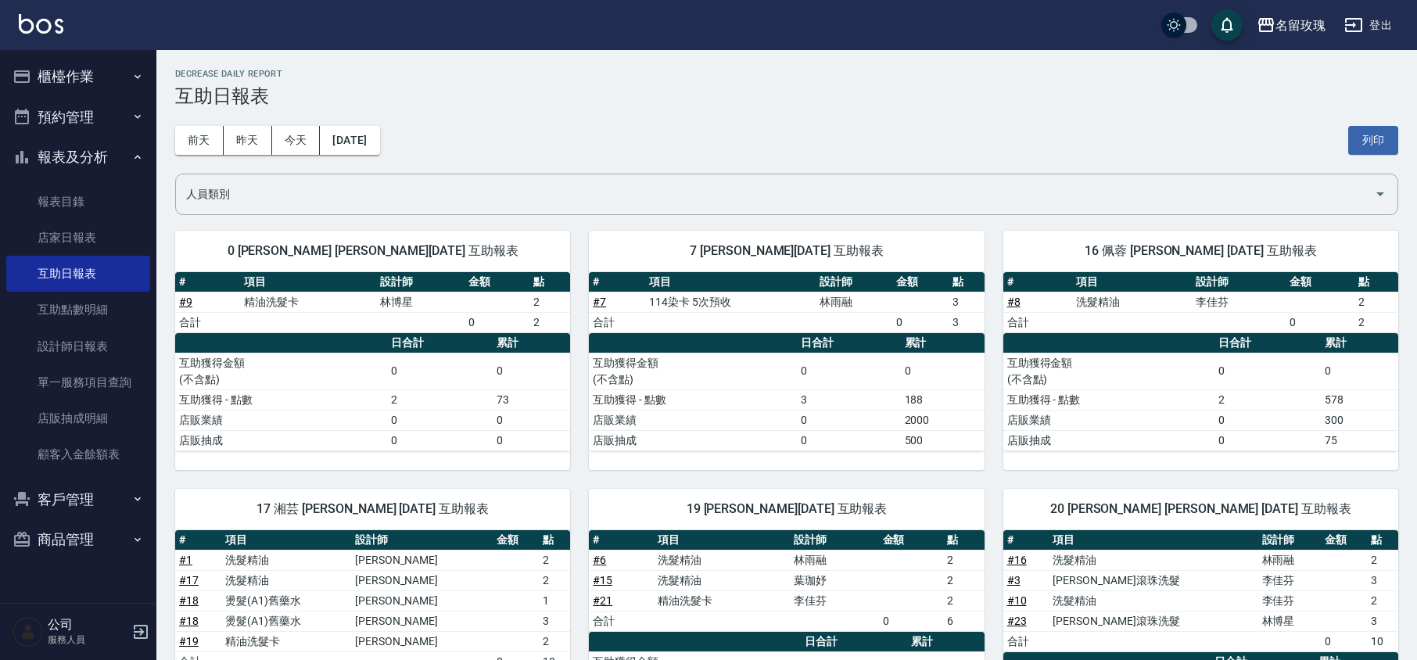
click at [576, 135] on div "[DATE] [DATE] [DATE] [DATE] 列印" at bounding box center [786, 140] width 1223 height 66
click at [25, 163] on icon "button" at bounding box center [22, 157] width 19 height 19
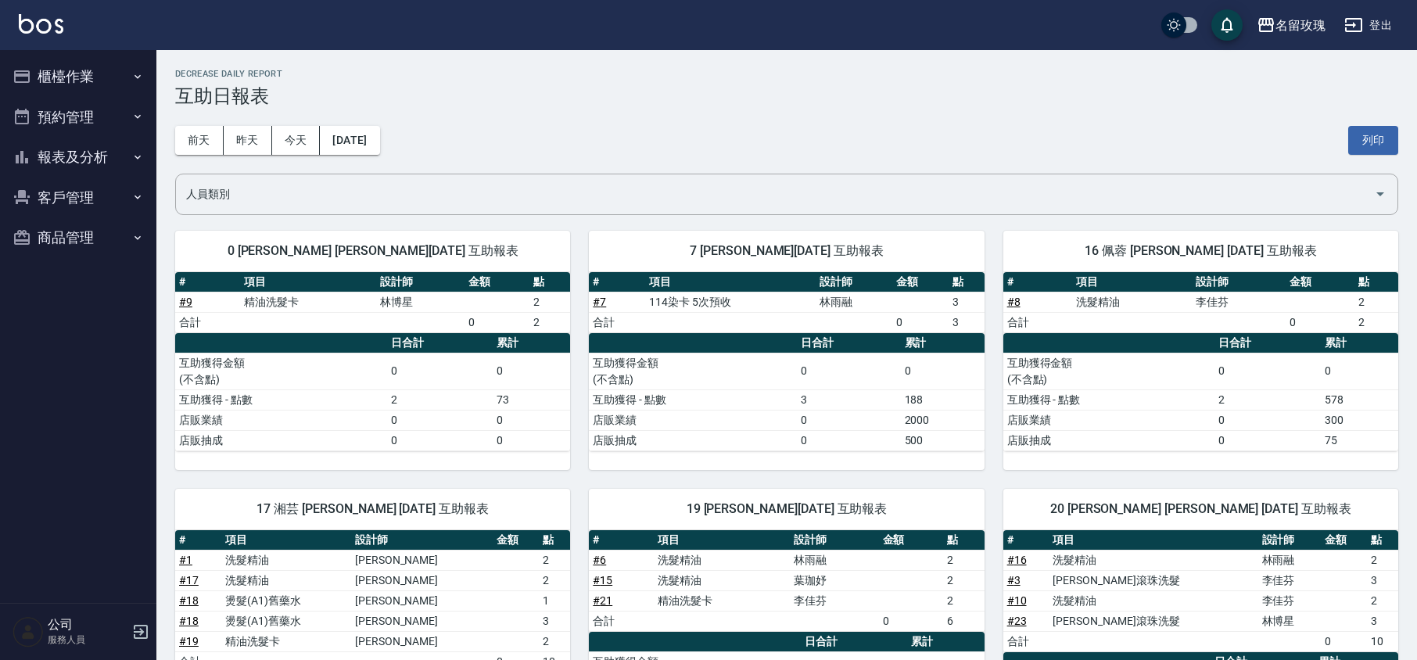
click at [95, 66] on button "櫃檯作業" at bounding box center [78, 76] width 144 height 41
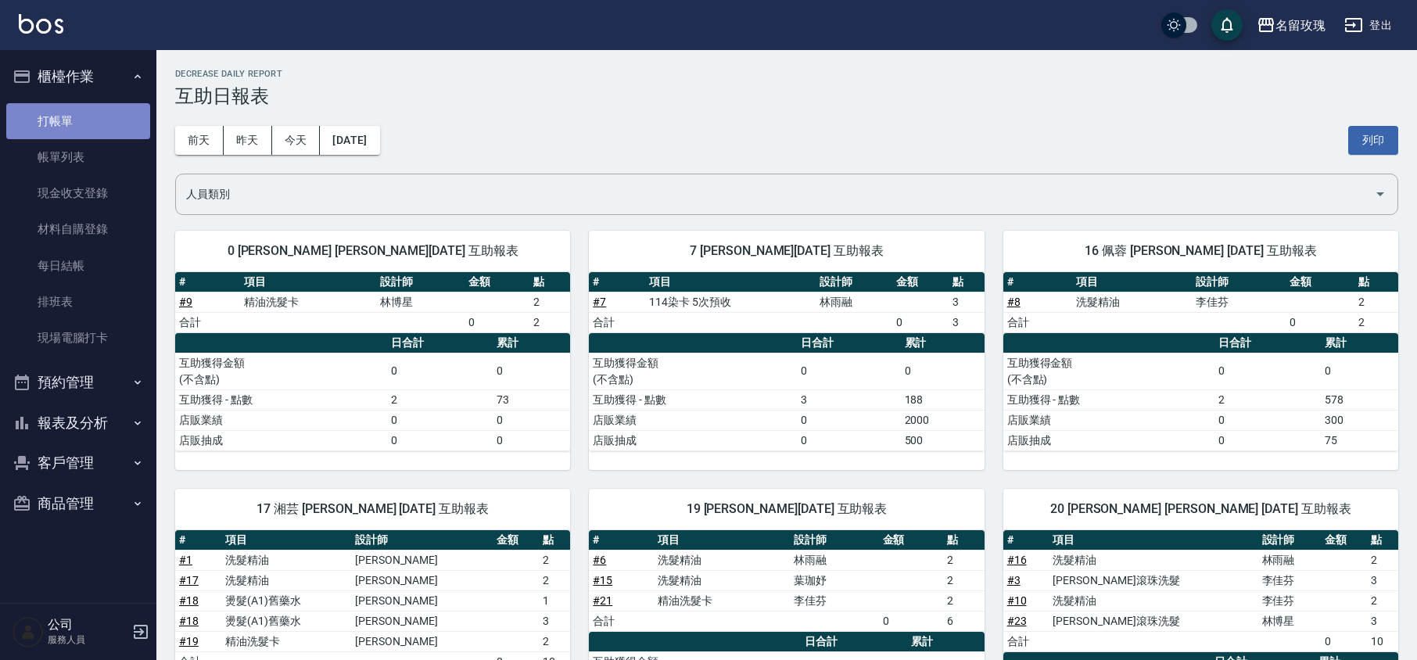
click at [59, 120] on link "打帳單" at bounding box center [78, 121] width 144 height 36
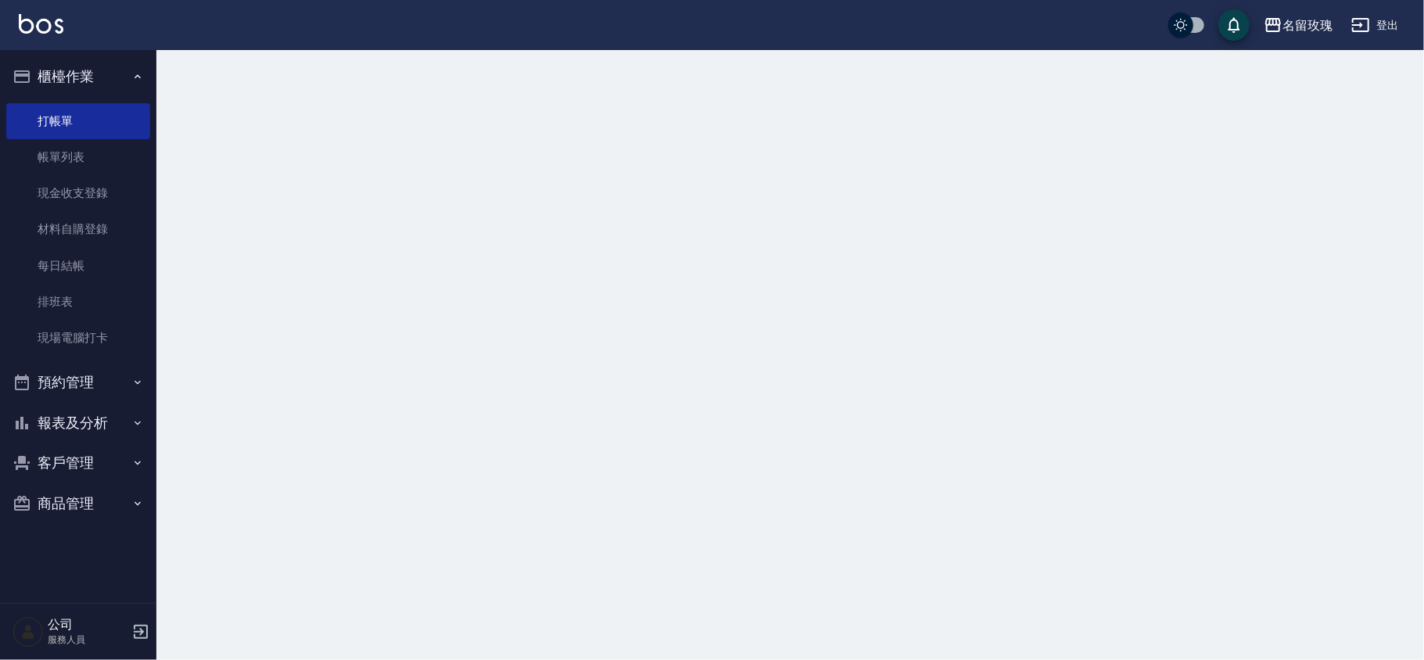
click at [107, 63] on button "櫃檯作業" at bounding box center [78, 76] width 144 height 41
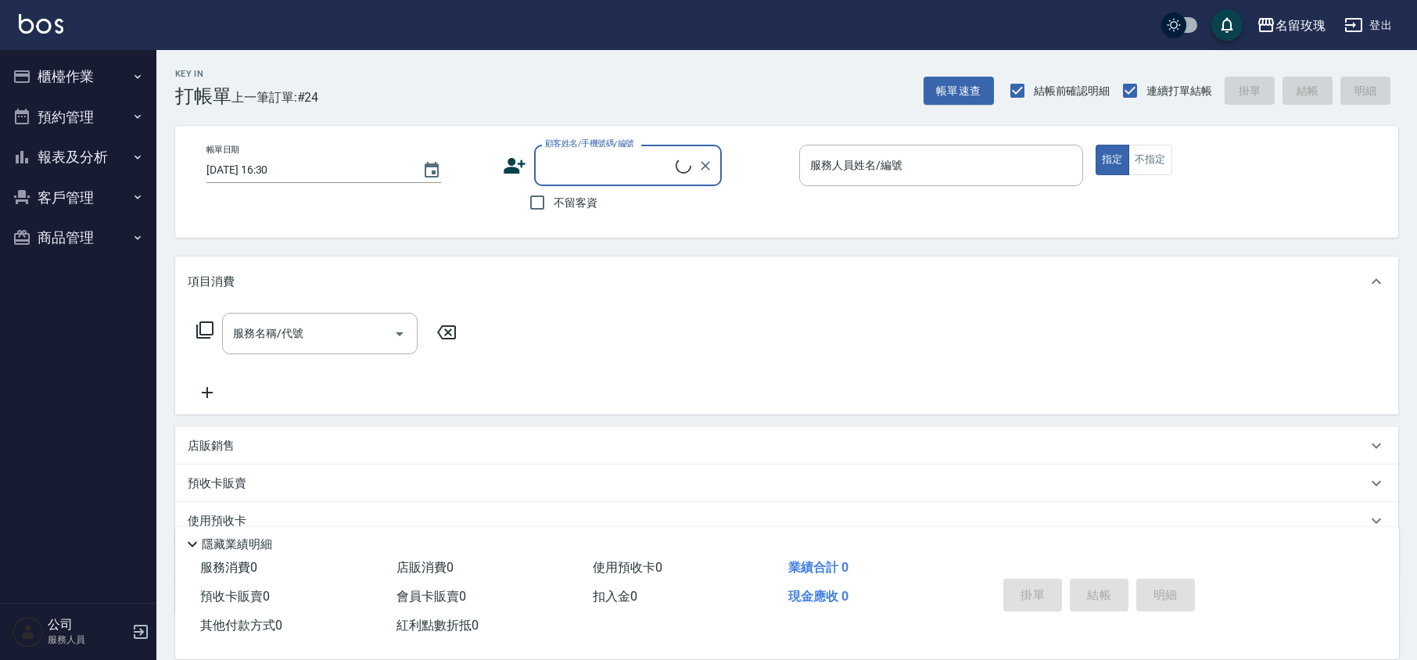
click at [421, 117] on div "Key In 打帳單 上一筆訂單:#24 帳單速查 結帳前確認明細 連續打單結帳 掛單 結帳 明細 帳單日期 [DATE] 16:30 顧客姓名/手機號碼/編…" at bounding box center [786, 406] width 1261 height 712
click at [110, 148] on button "報表及分析" at bounding box center [78, 157] width 144 height 41
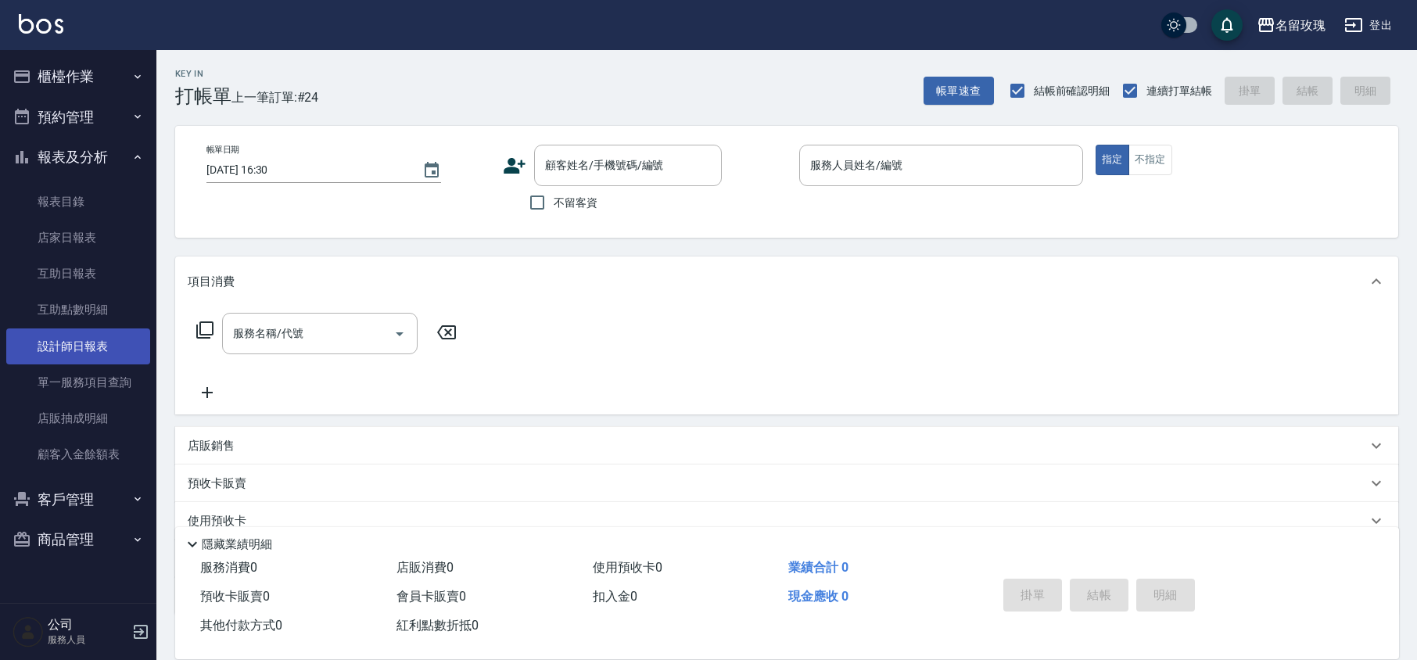
click at [105, 338] on link "設計師日報表" at bounding box center [78, 346] width 144 height 36
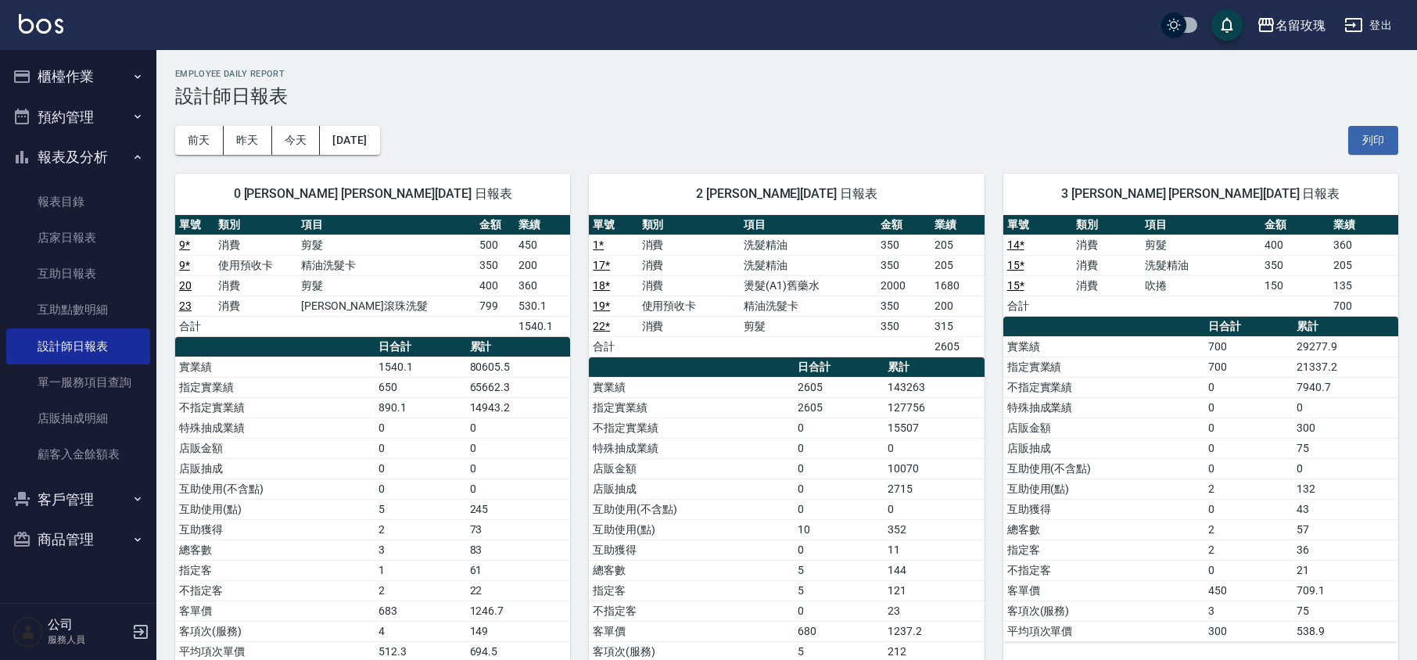
click at [464, 129] on div "[DATE] [DATE] [DATE] [DATE] 列印" at bounding box center [786, 140] width 1223 height 66
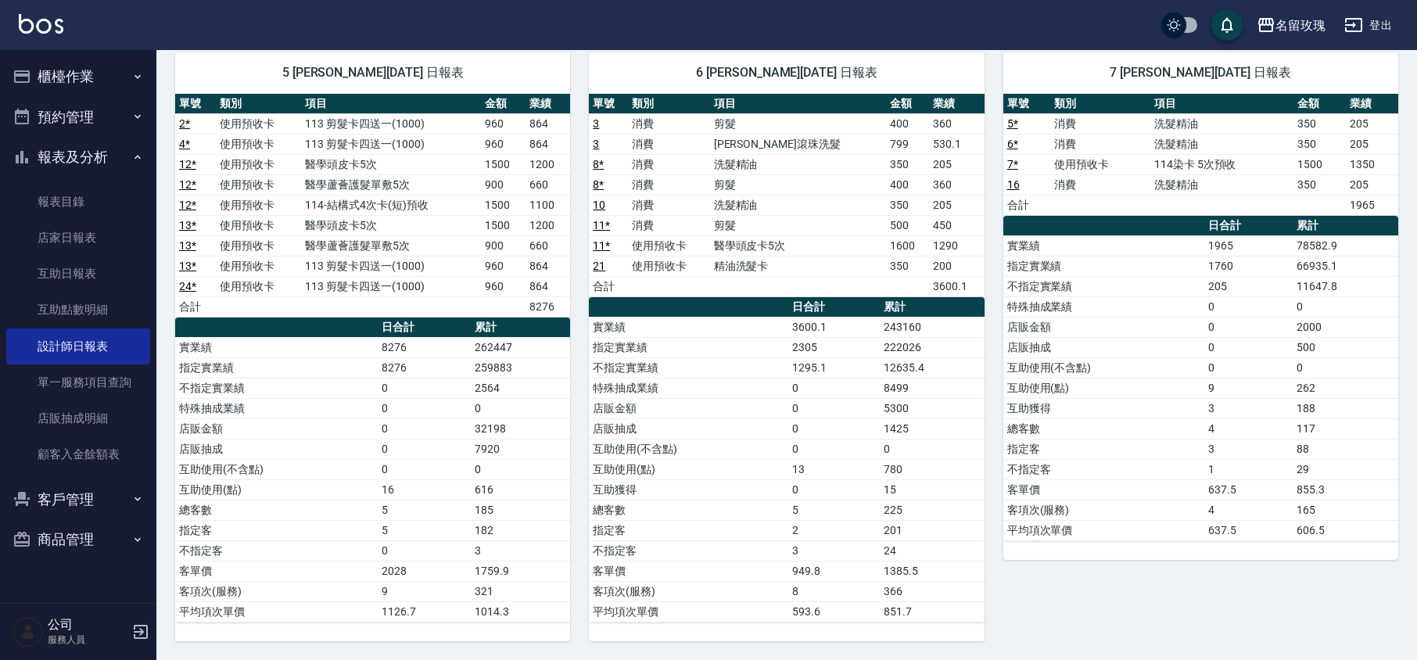
scroll to position [160, 0]
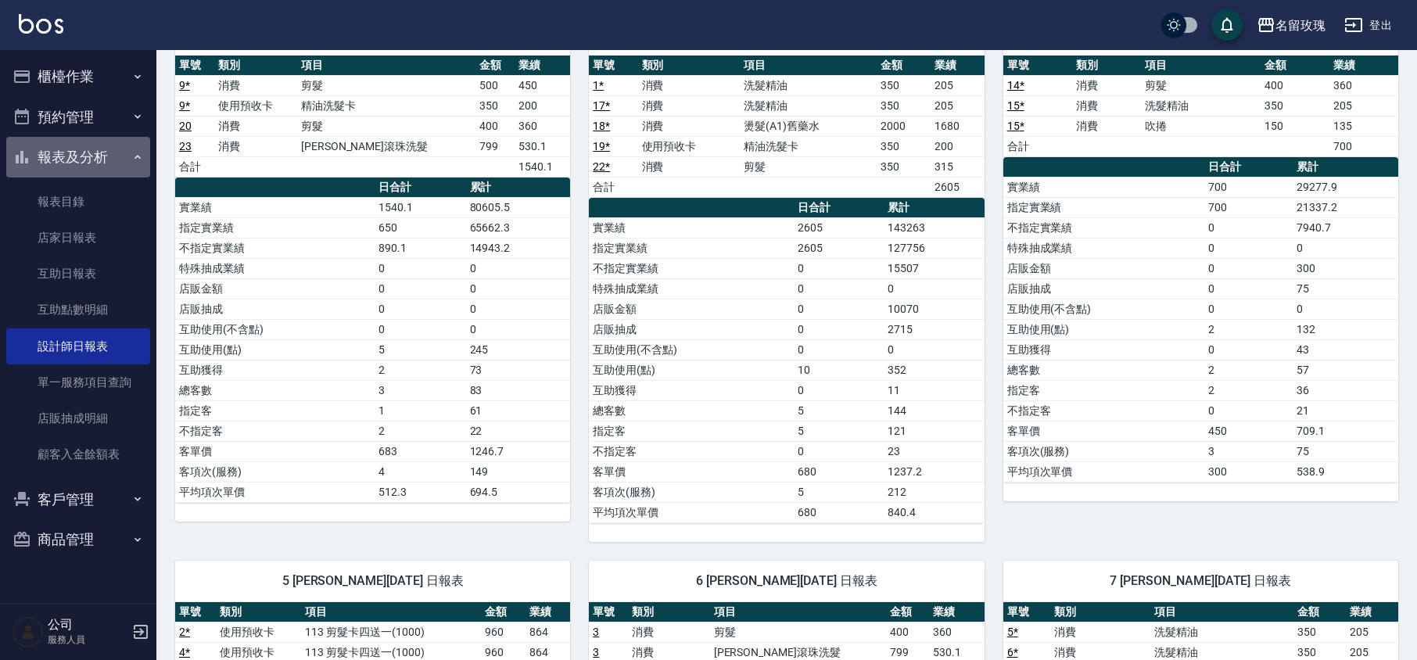
click at [102, 147] on button "報表及分析" at bounding box center [78, 157] width 144 height 41
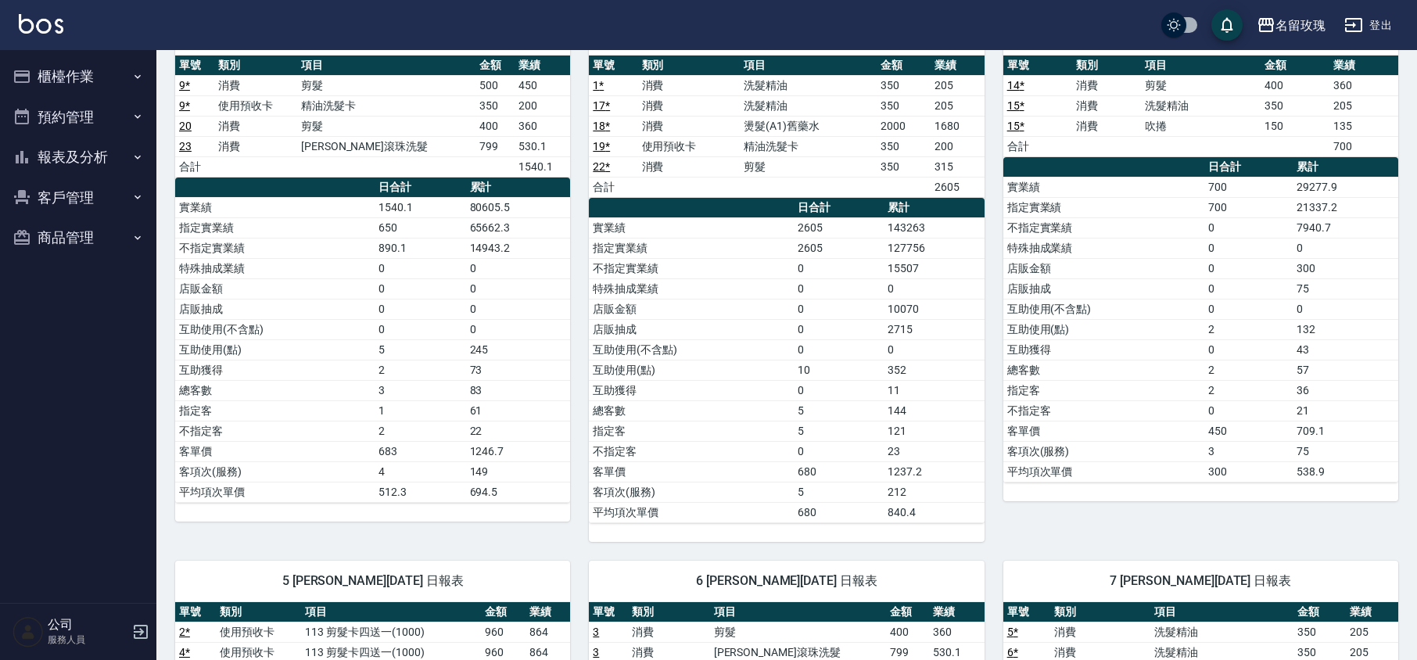
click at [98, 83] on button "櫃檯作業" at bounding box center [78, 76] width 144 height 41
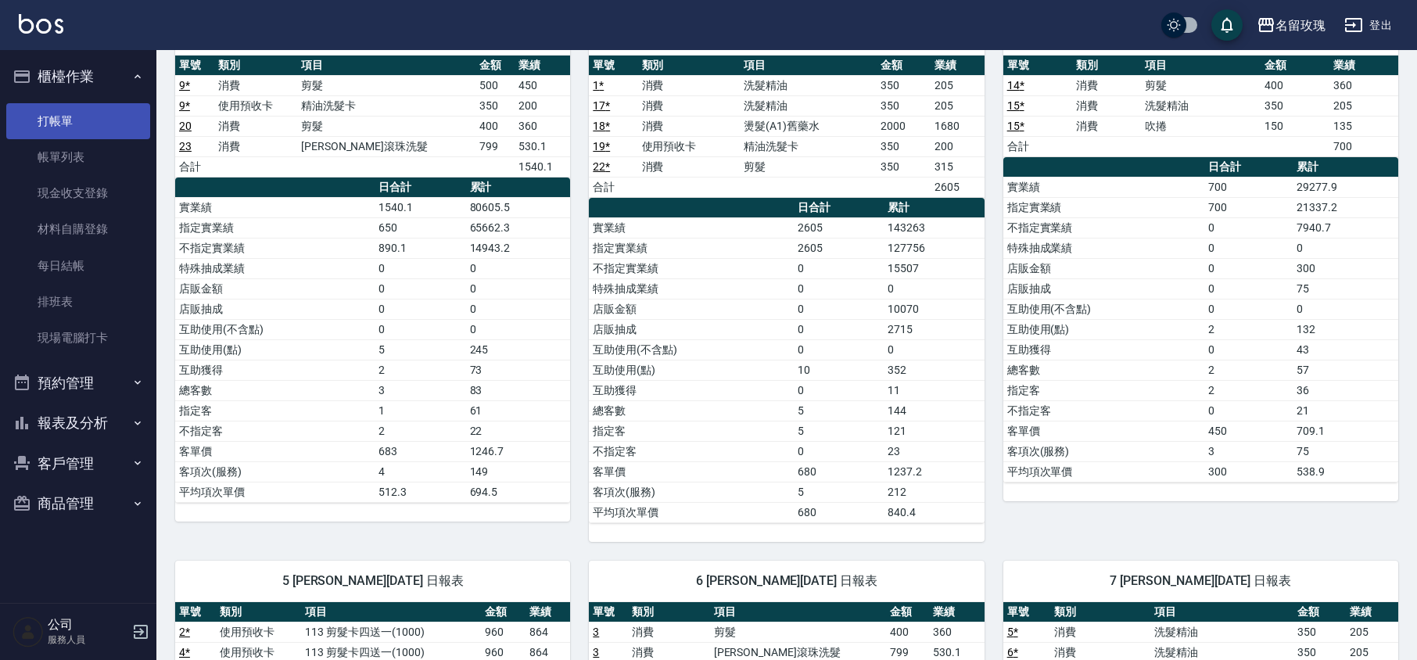
click at [86, 109] on link "打帳單" at bounding box center [78, 121] width 144 height 36
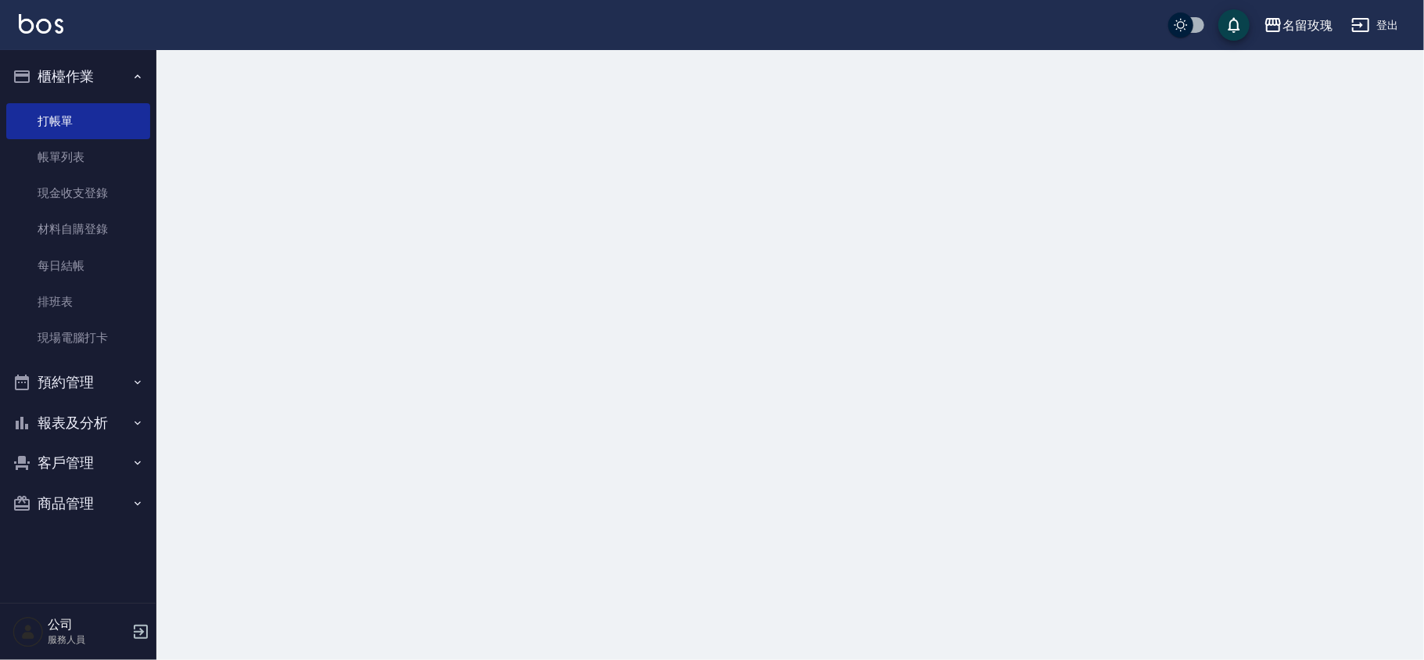
click at [104, 81] on button "櫃檯作業" at bounding box center [78, 76] width 144 height 41
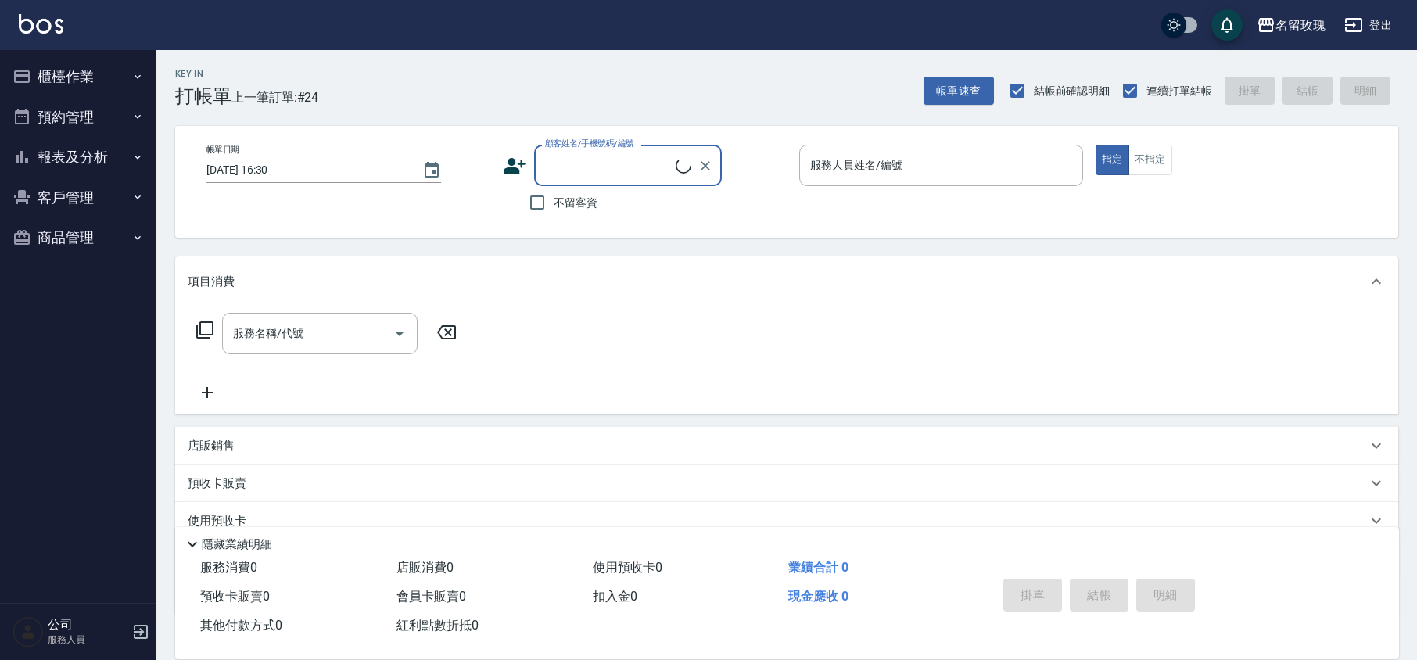
click at [373, 77] on div "Key In 打帳單 上一筆訂單:#24 帳單速查 結帳前確認明細 連續打單結帳 掛單 結帳 明細" at bounding box center [777, 78] width 1242 height 57
